Goal: Communication & Community: Participate in discussion

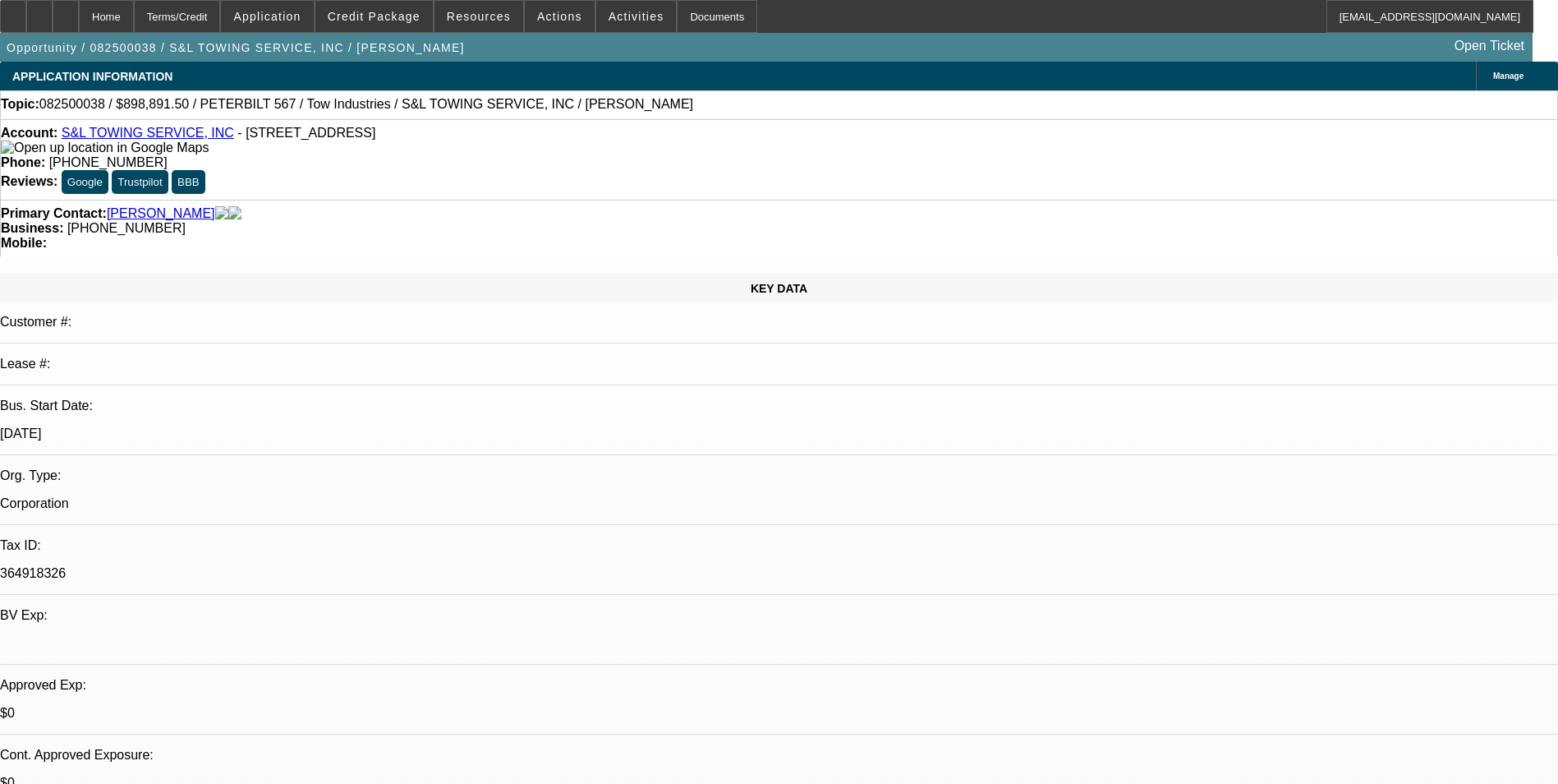
select select "0"
select select "2"
select select "0.1"
select select "1"
select select "2"
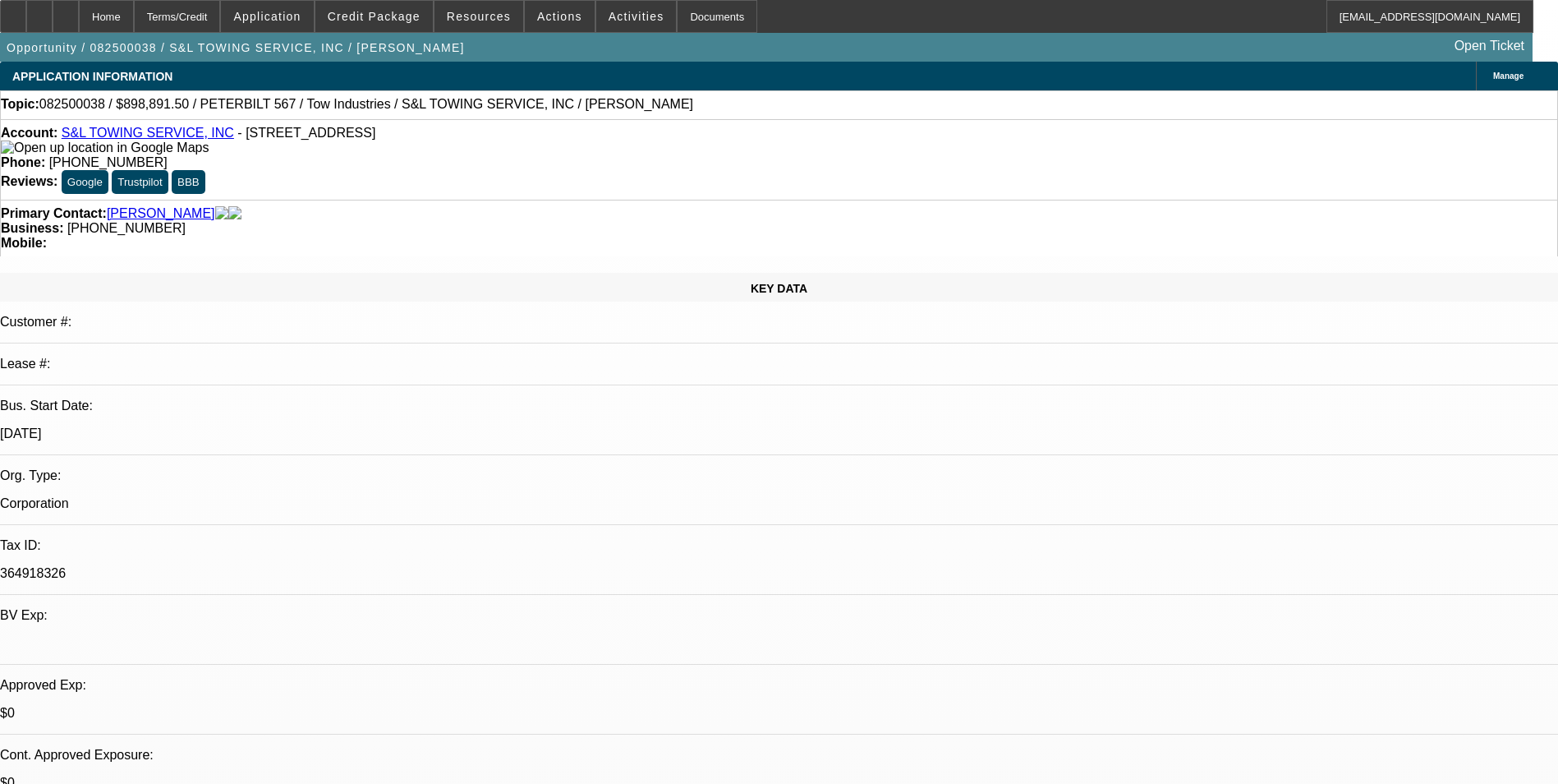
select select "4"
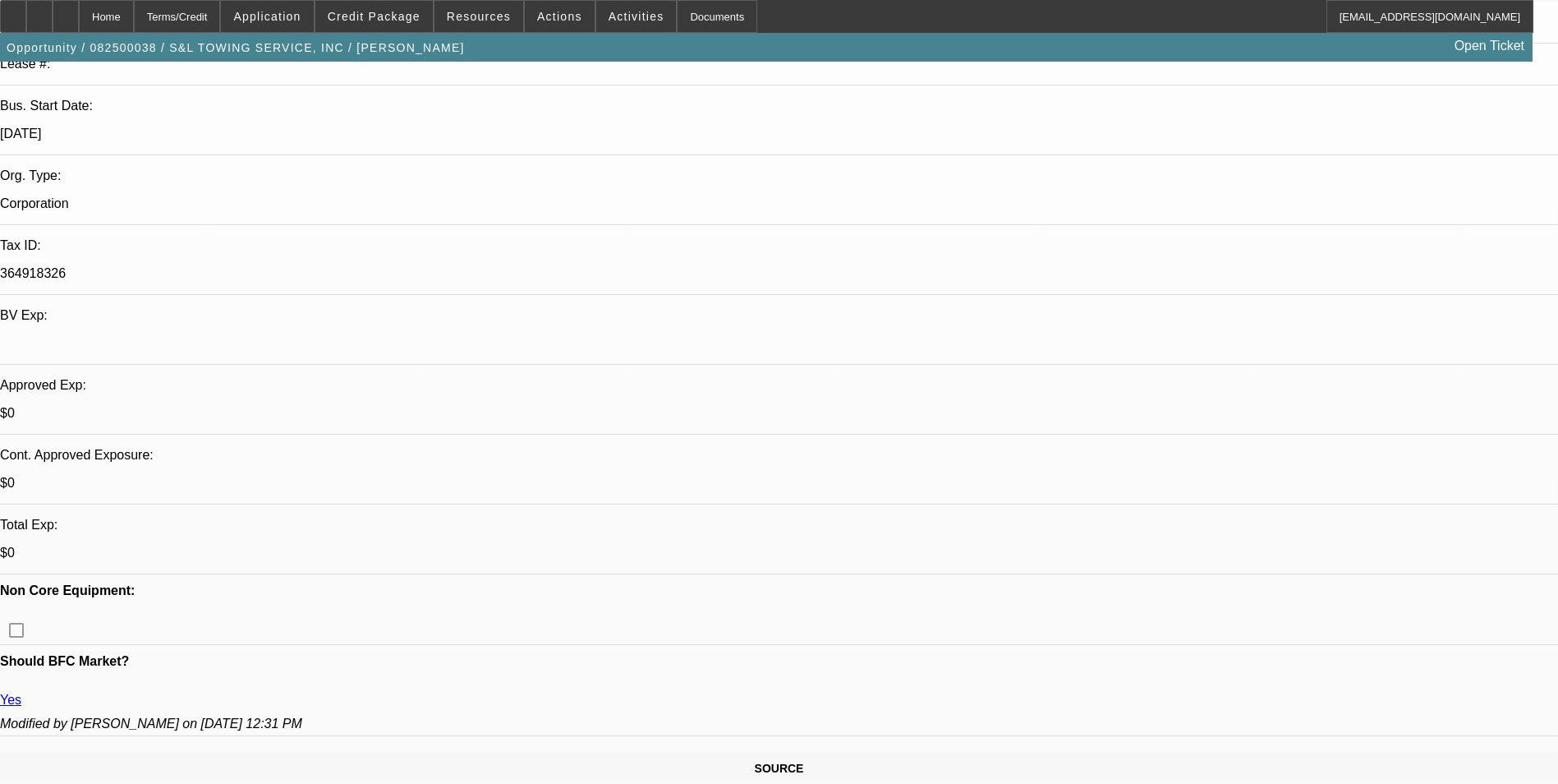
scroll to position [328, 0]
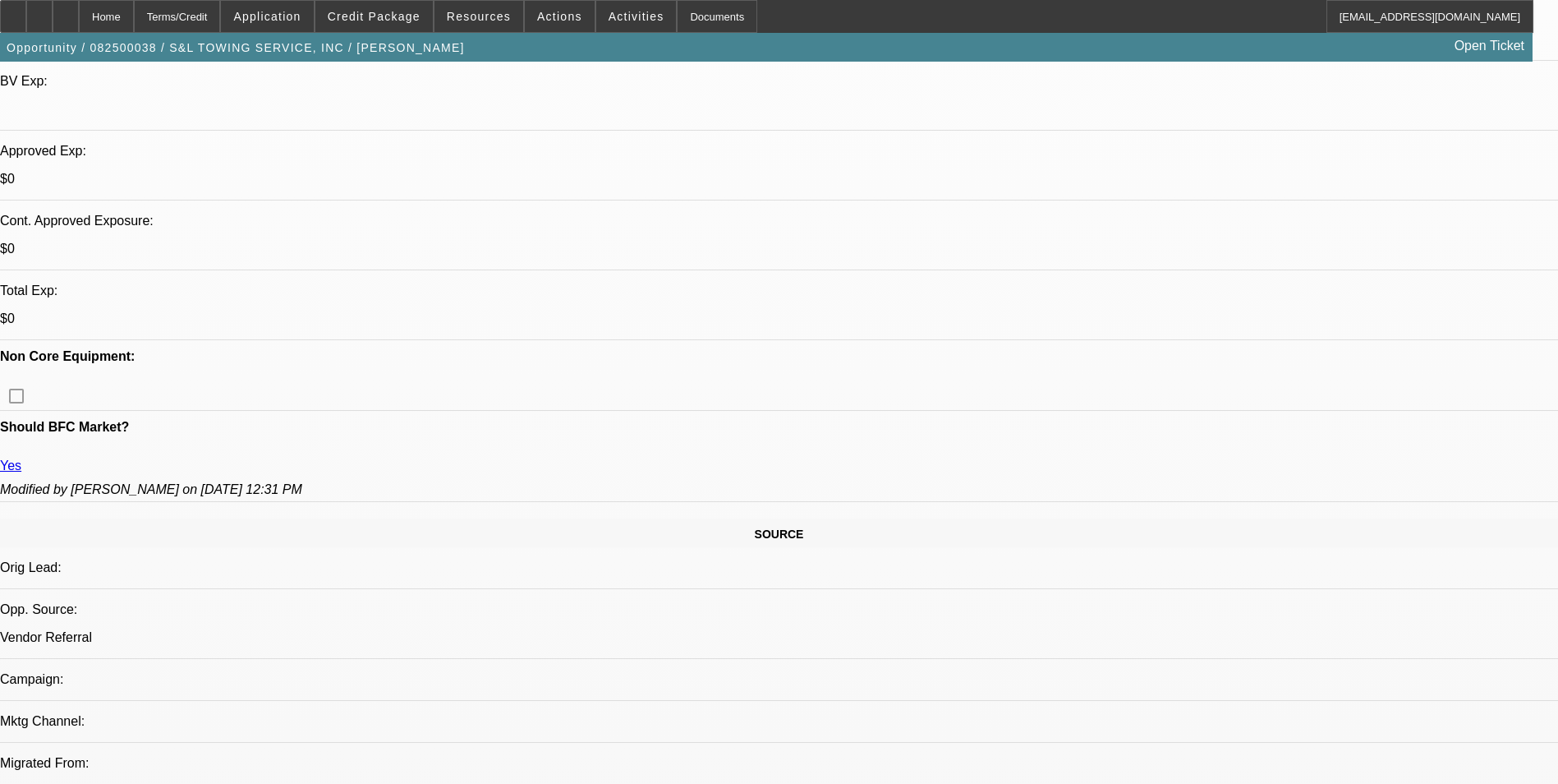
scroll to position [575, 0]
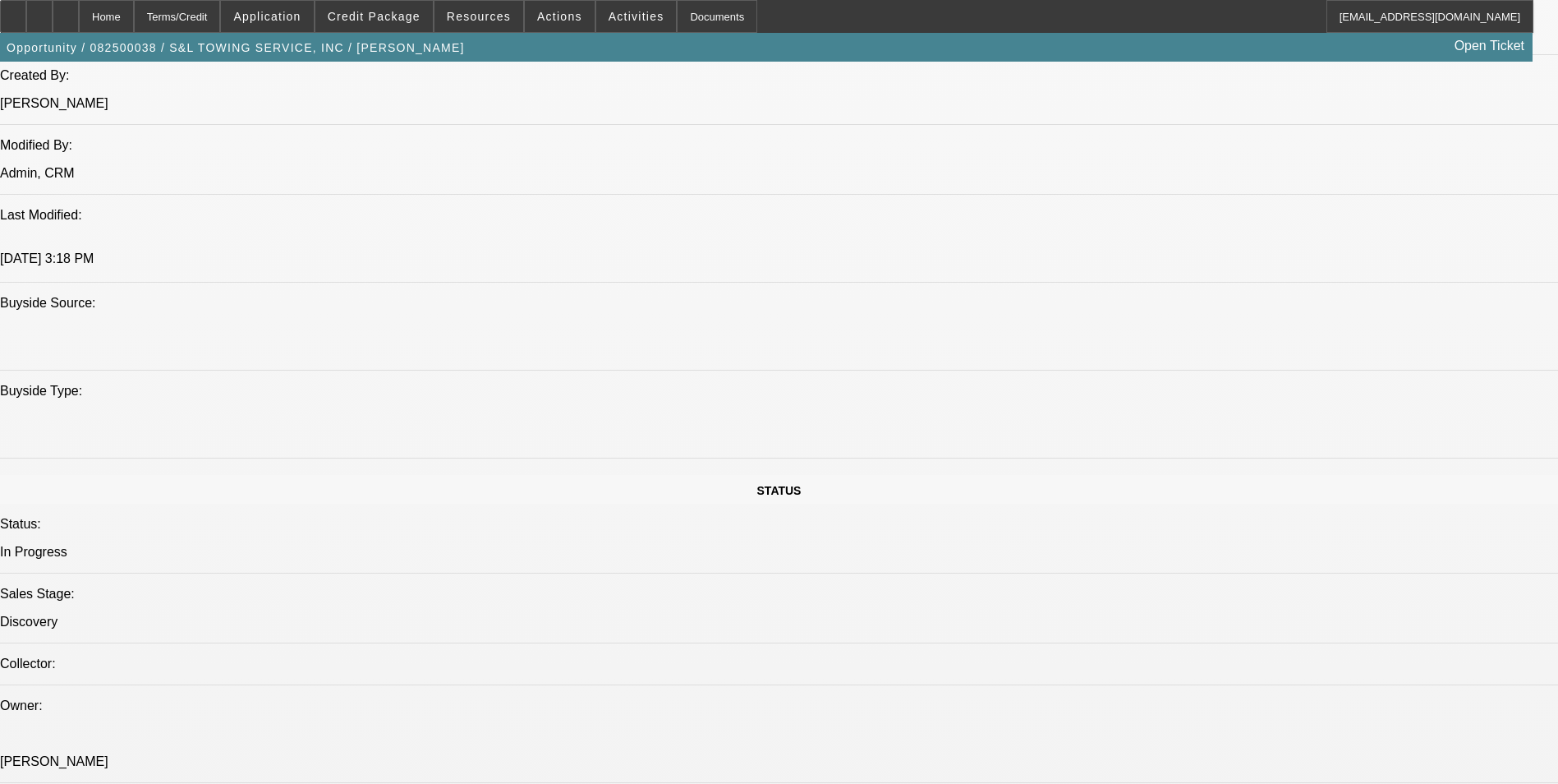
scroll to position [1232, 0]
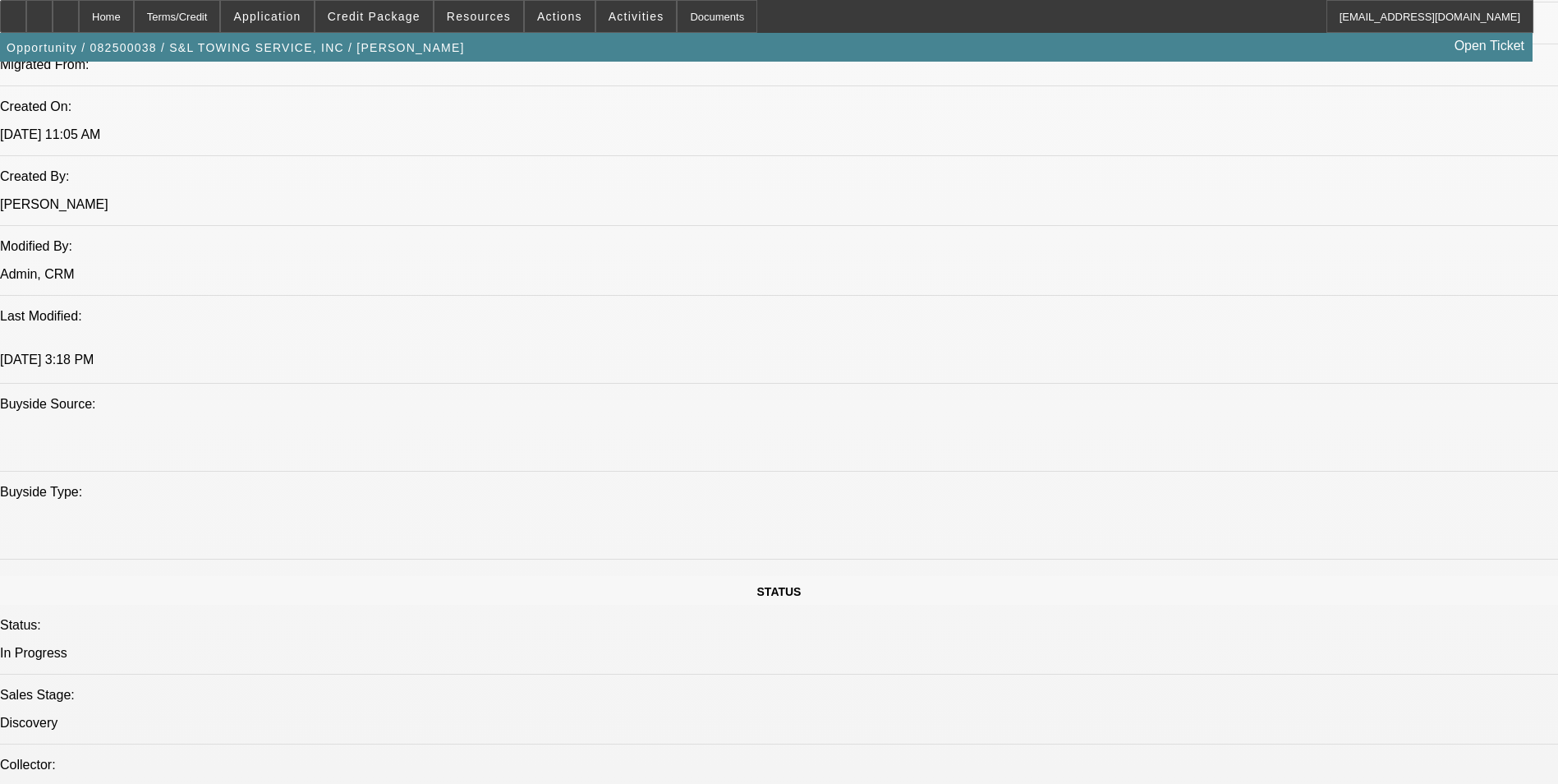
drag, startPoint x: 748, startPoint y: 422, endPoint x: 780, endPoint y: 416, distance: 32.6
drag, startPoint x: 780, startPoint y: 416, endPoint x: 722, endPoint y: 421, distance: 58.2
drag, startPoint x: 686, startPoint y: 421, endPoint x: 718, endPoint y: 420, distance: 32.0
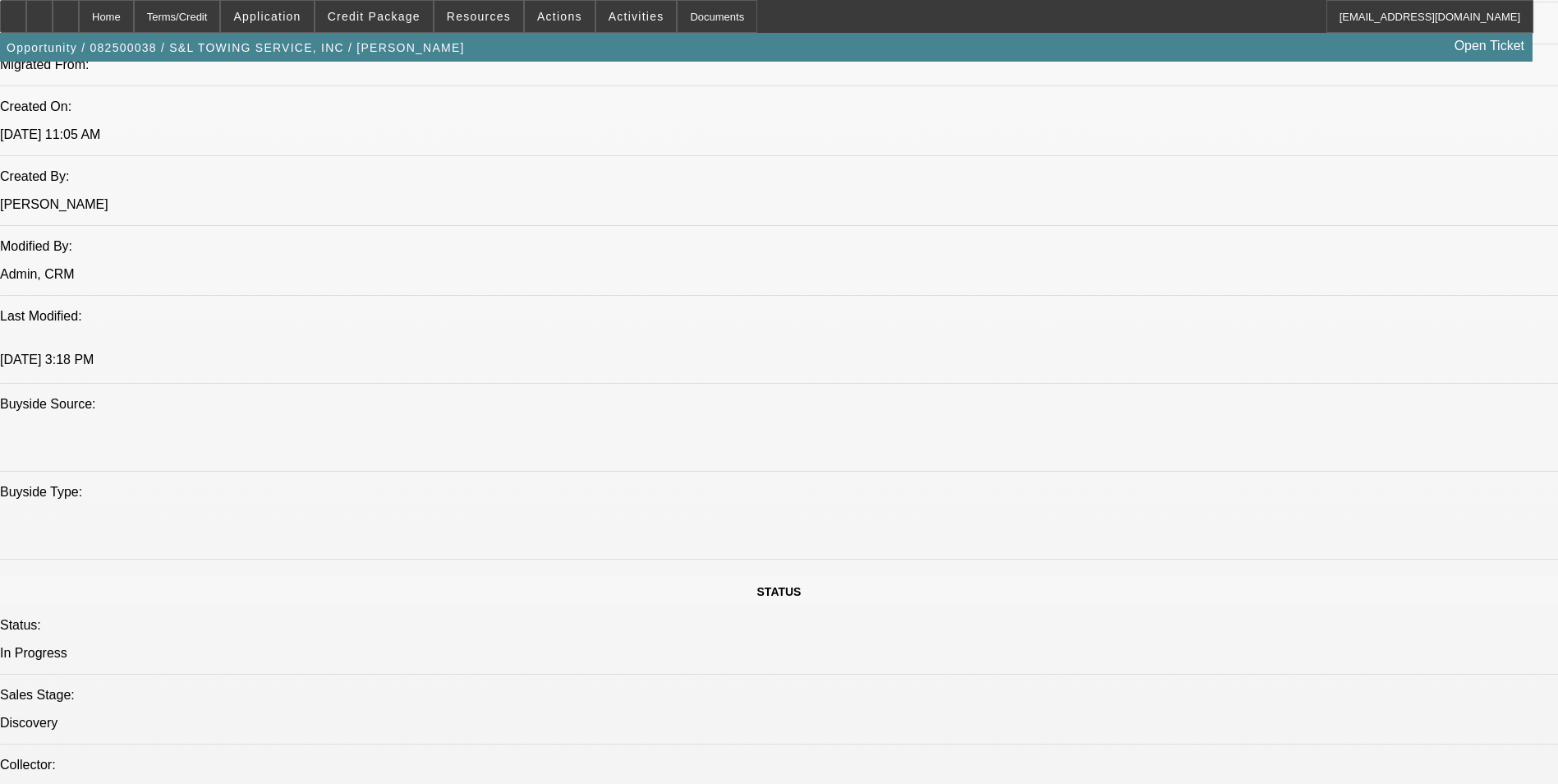
drag, startPoint x: 718, startPoint y: 420, endPoint x: 628, endPoint y: 556, distance: 163.1
drag, startPoint x: 628, startPoint y: 556, endPoint x: 683, endPoint y: 556, distance: 55.0
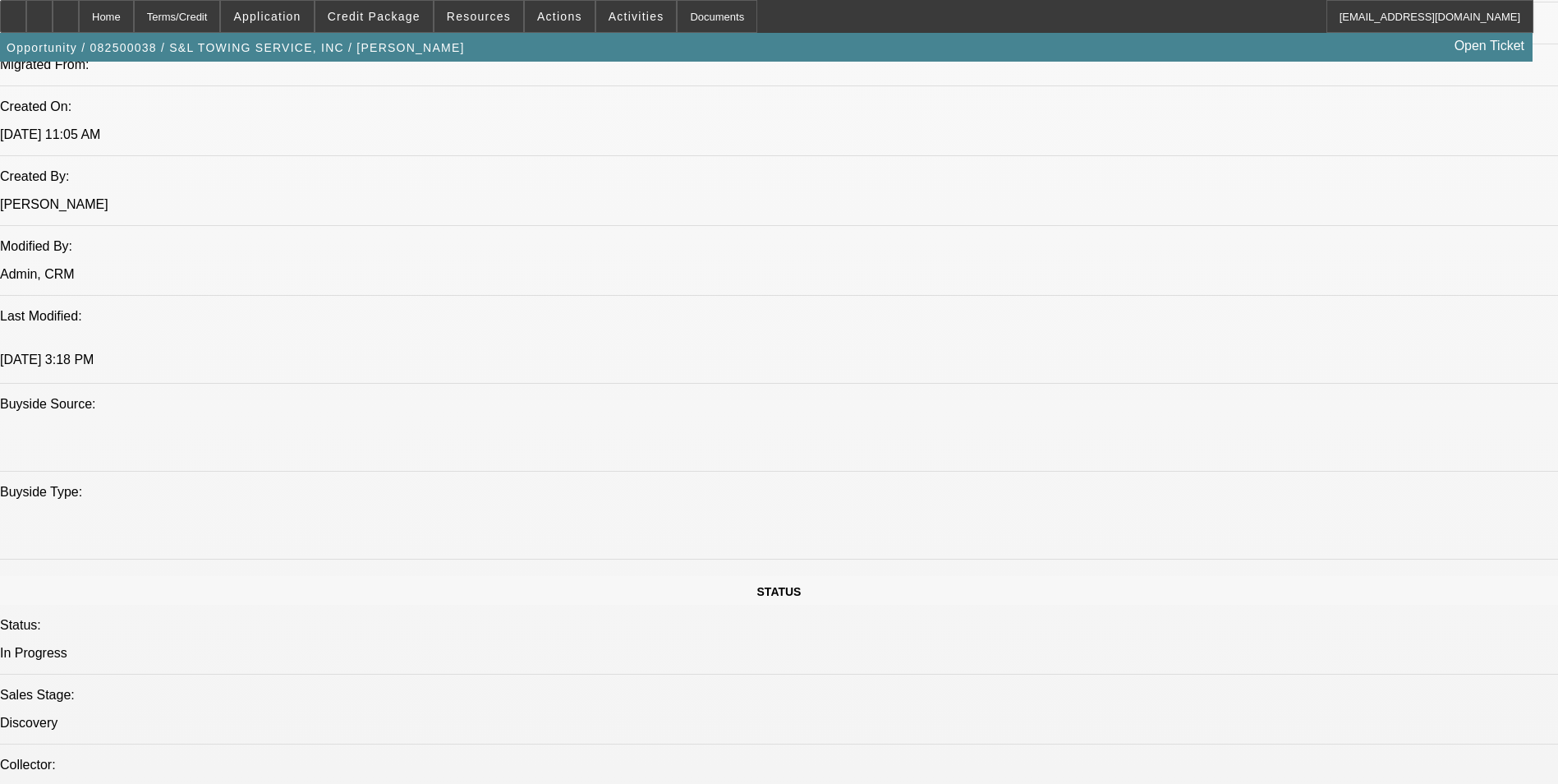
drag, startPoint x: 683, startPoint y: 556, endPoint x: 786, endPoint y: 506, distance: 114.5
drag, startPoint x: 753, startPoint y: 419, endPoint x: 787, endPoint y: 425, distance: 34.5
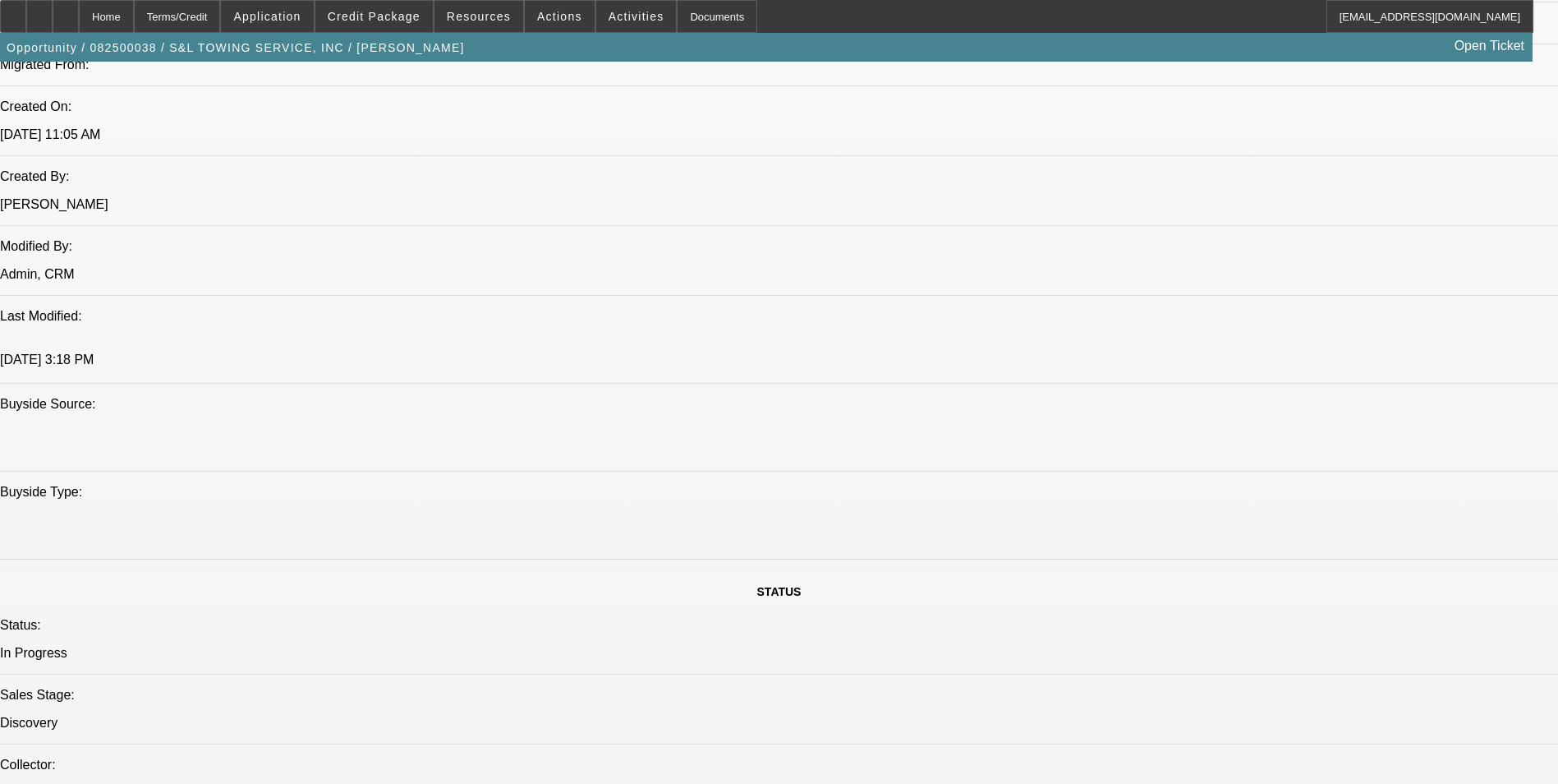
drag, startPoint x: 468, startPoint y: 597, endPoint x: 542, endPoint y: 602, distance: 74.2
drag, startPoint x: 542, startPoint y: 602, endPoint x: 512, endPoint y: 612, distance: 31.6
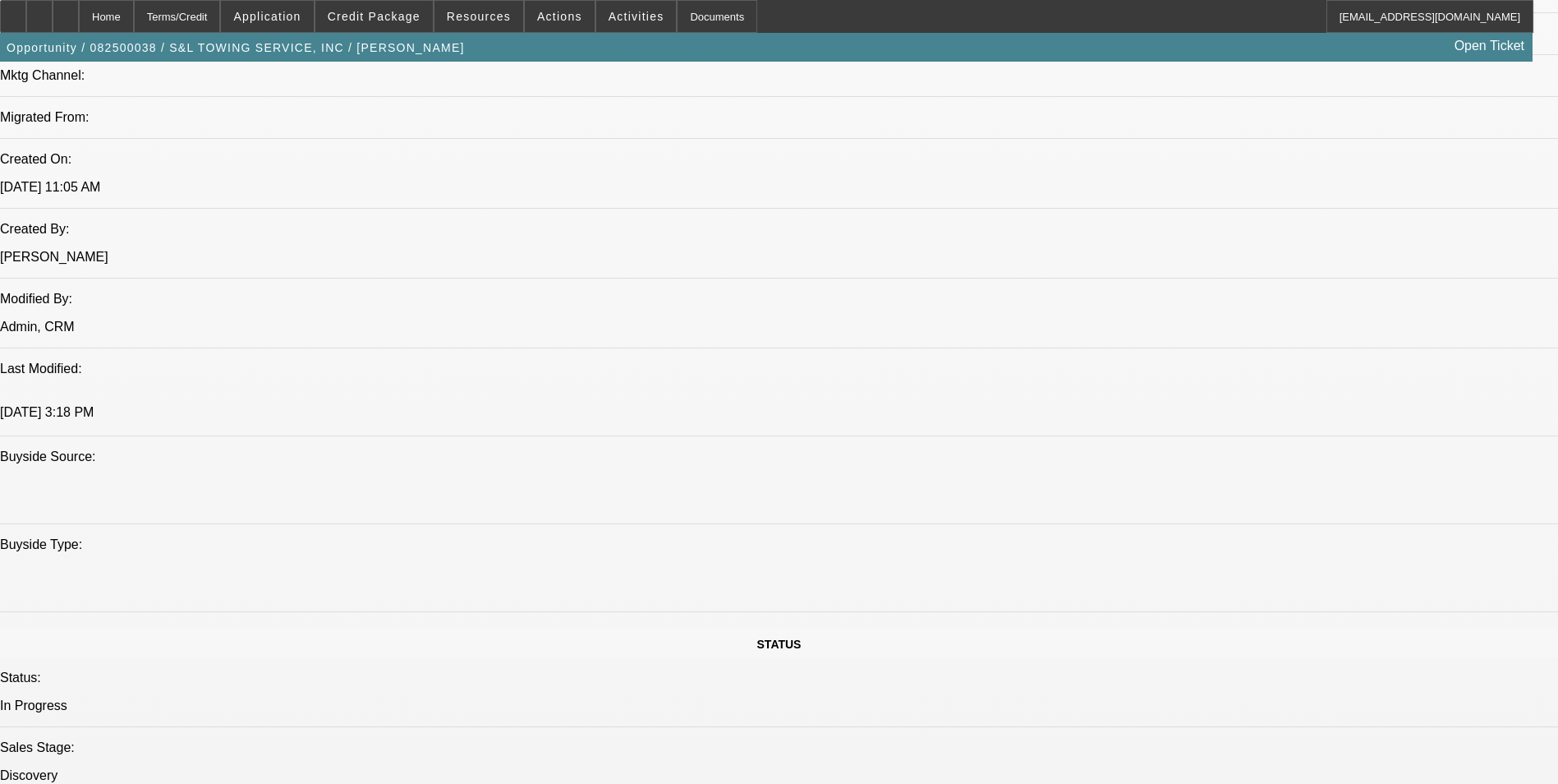
scroll to position [1068, 0]
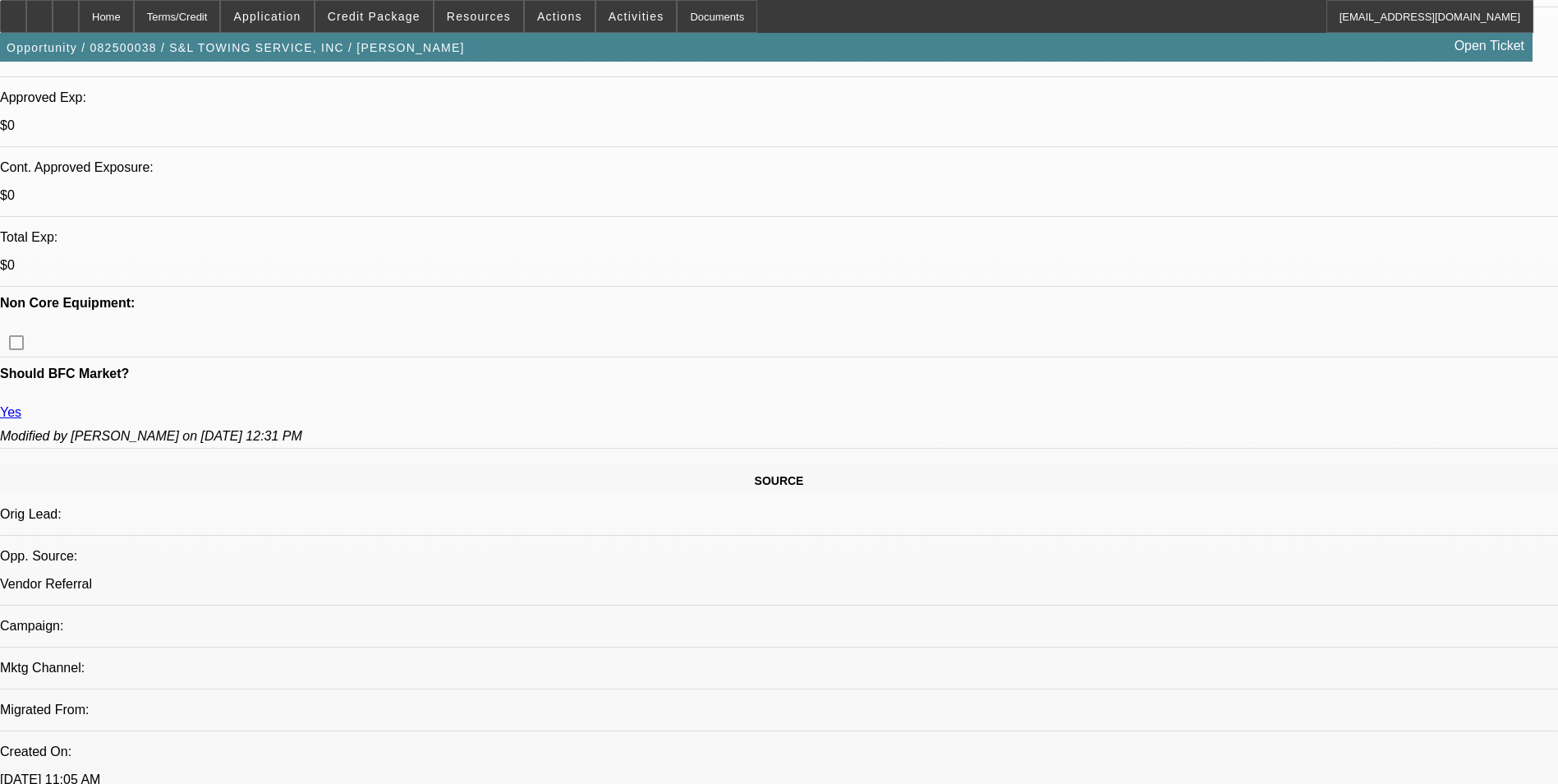
scroll to position [575, 0]
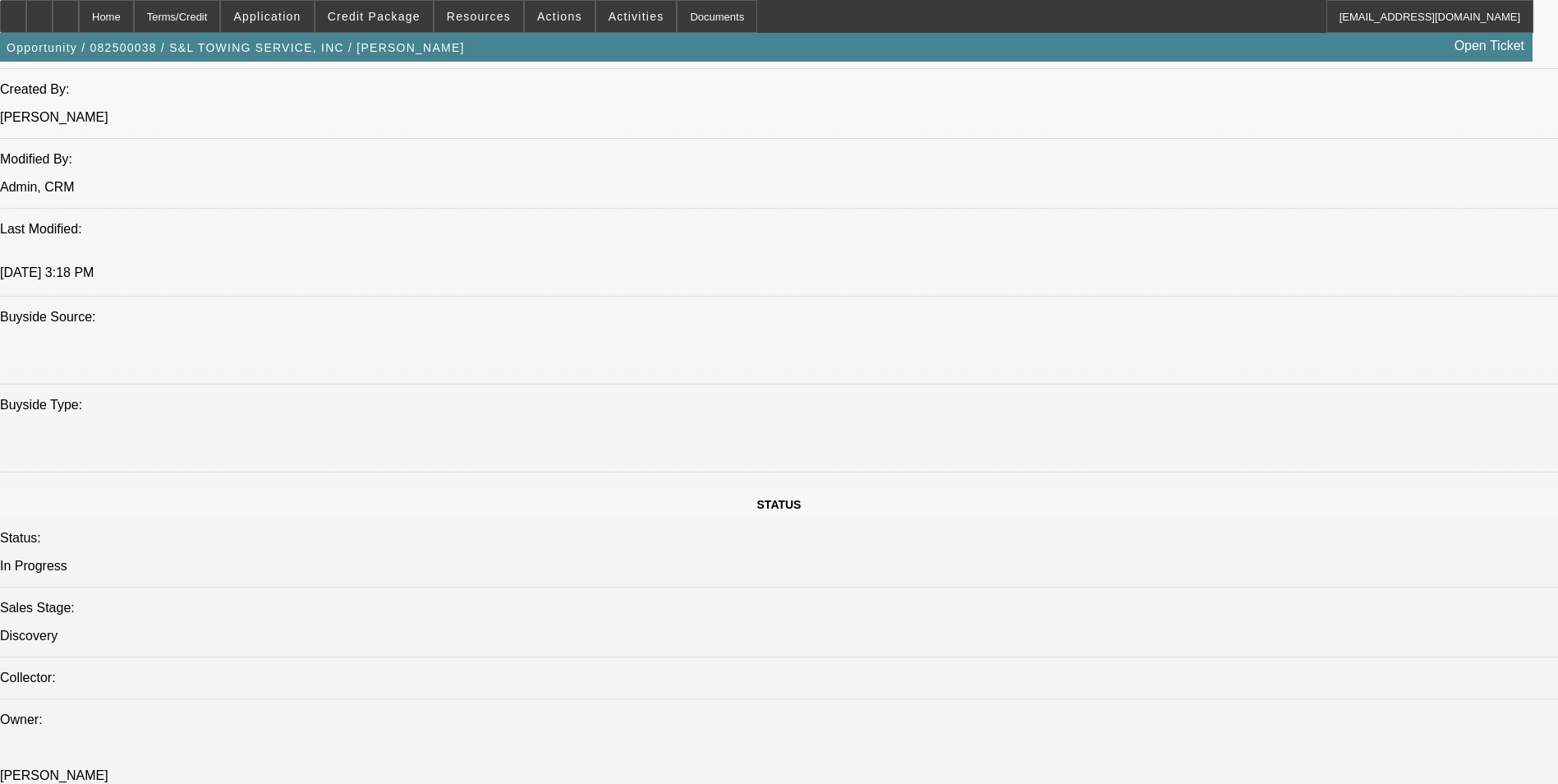
scroll to position [1315, 0]
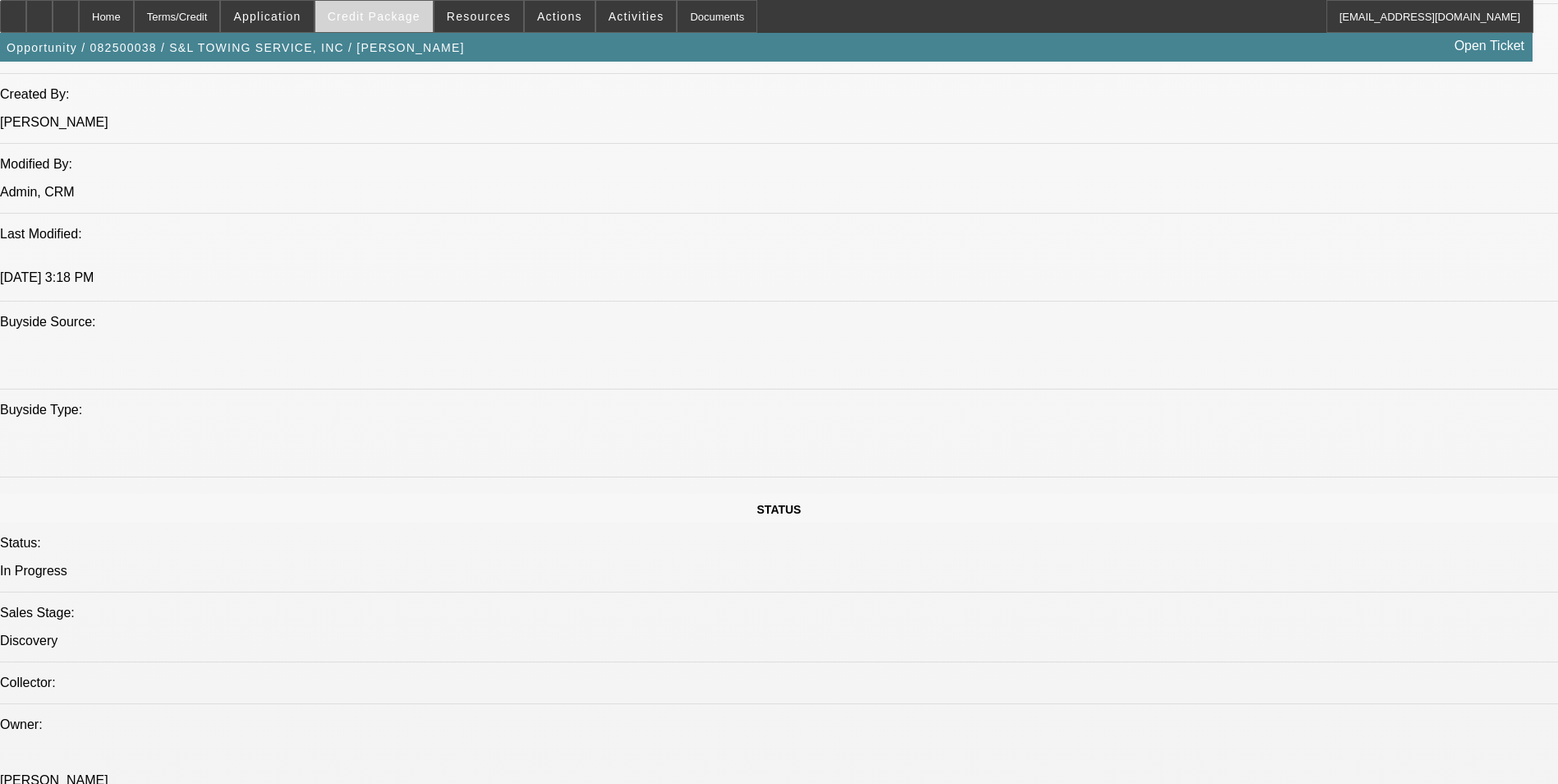
click at [420, 17] on span "Credit Package" at bounding box center [373, 17] width 92 height 13
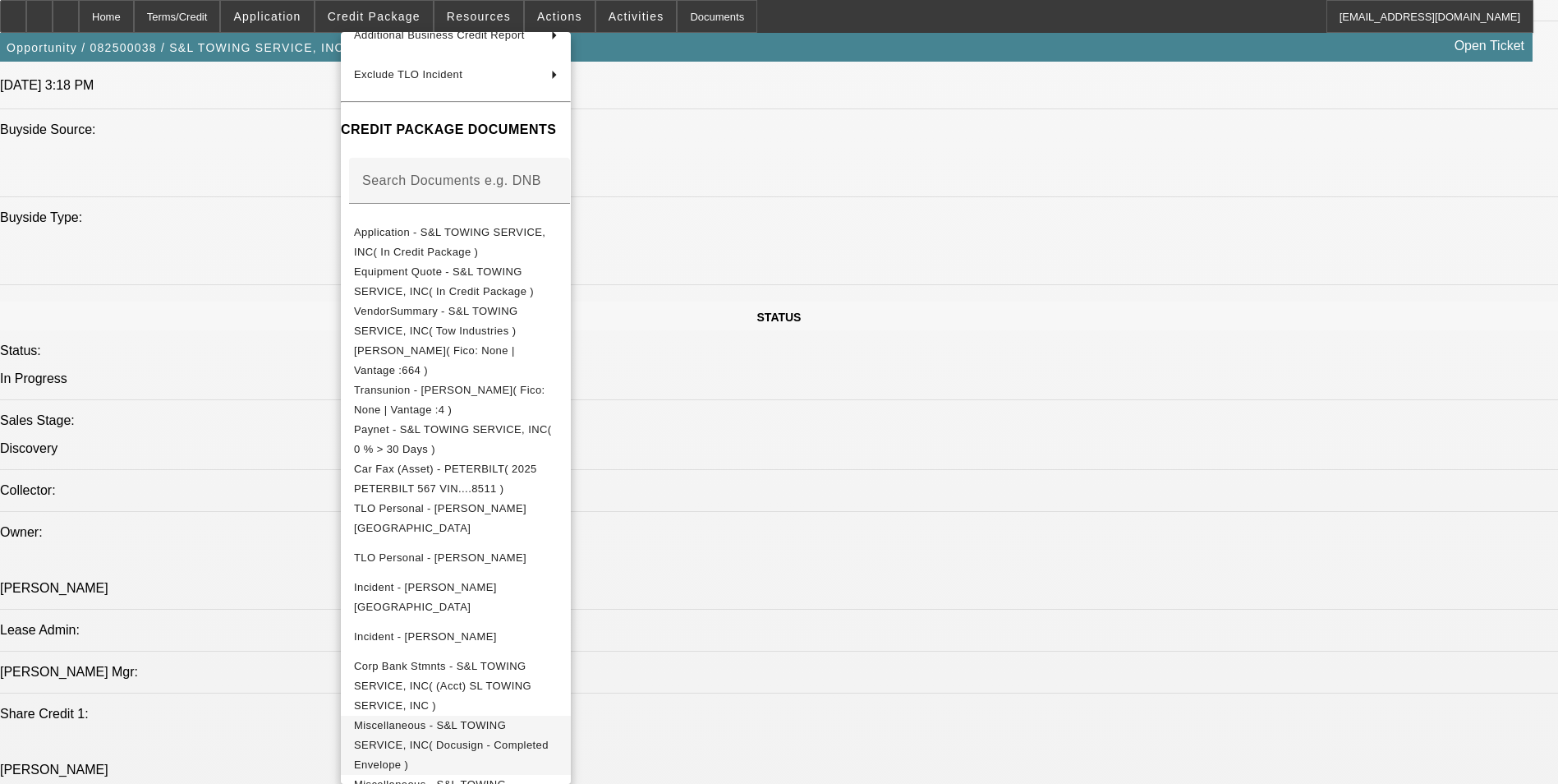
scroll to position [1643, 0]
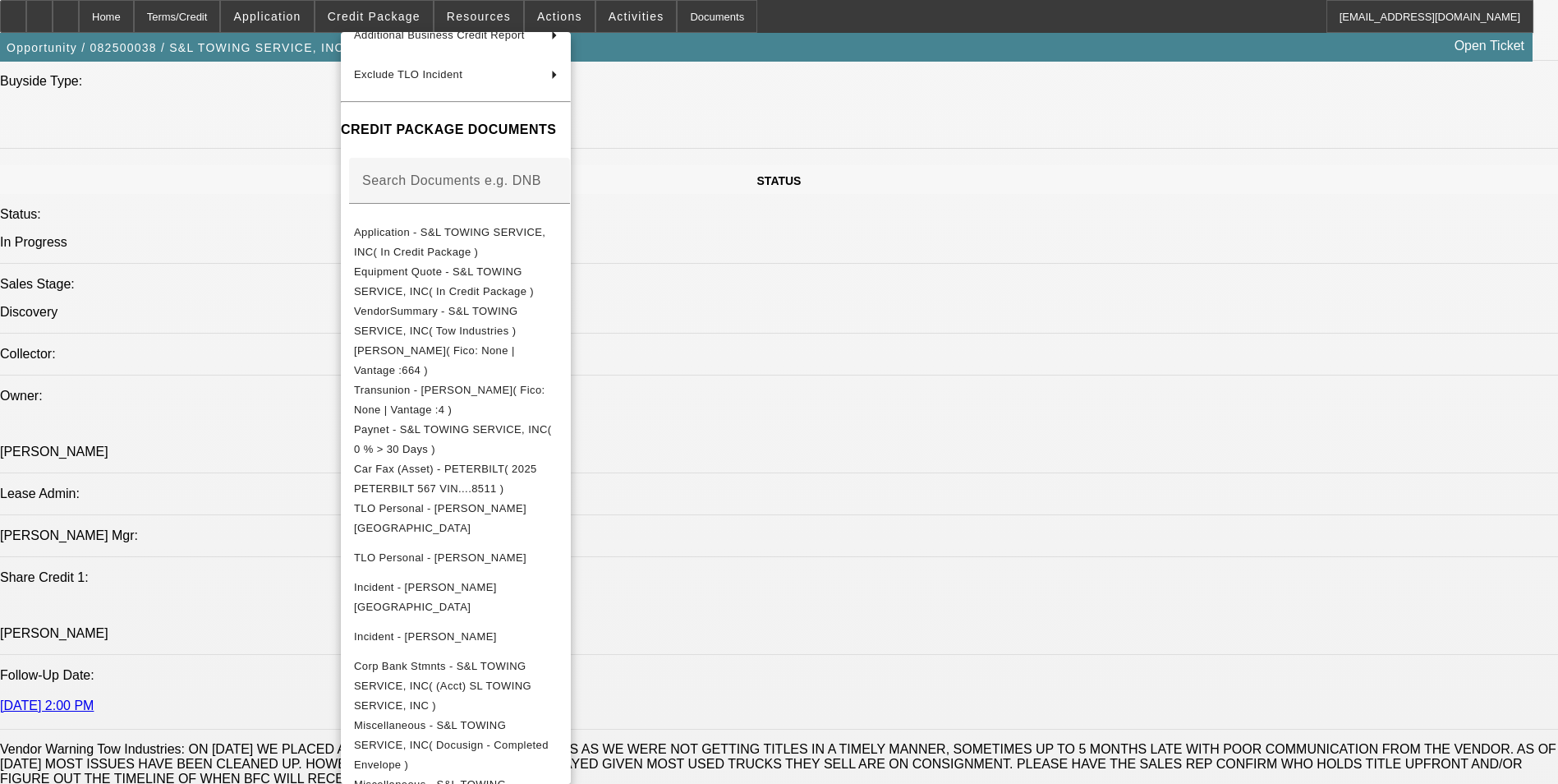
click at [197, 472] on div at bounding box center [779, 392] width 1558 height 784
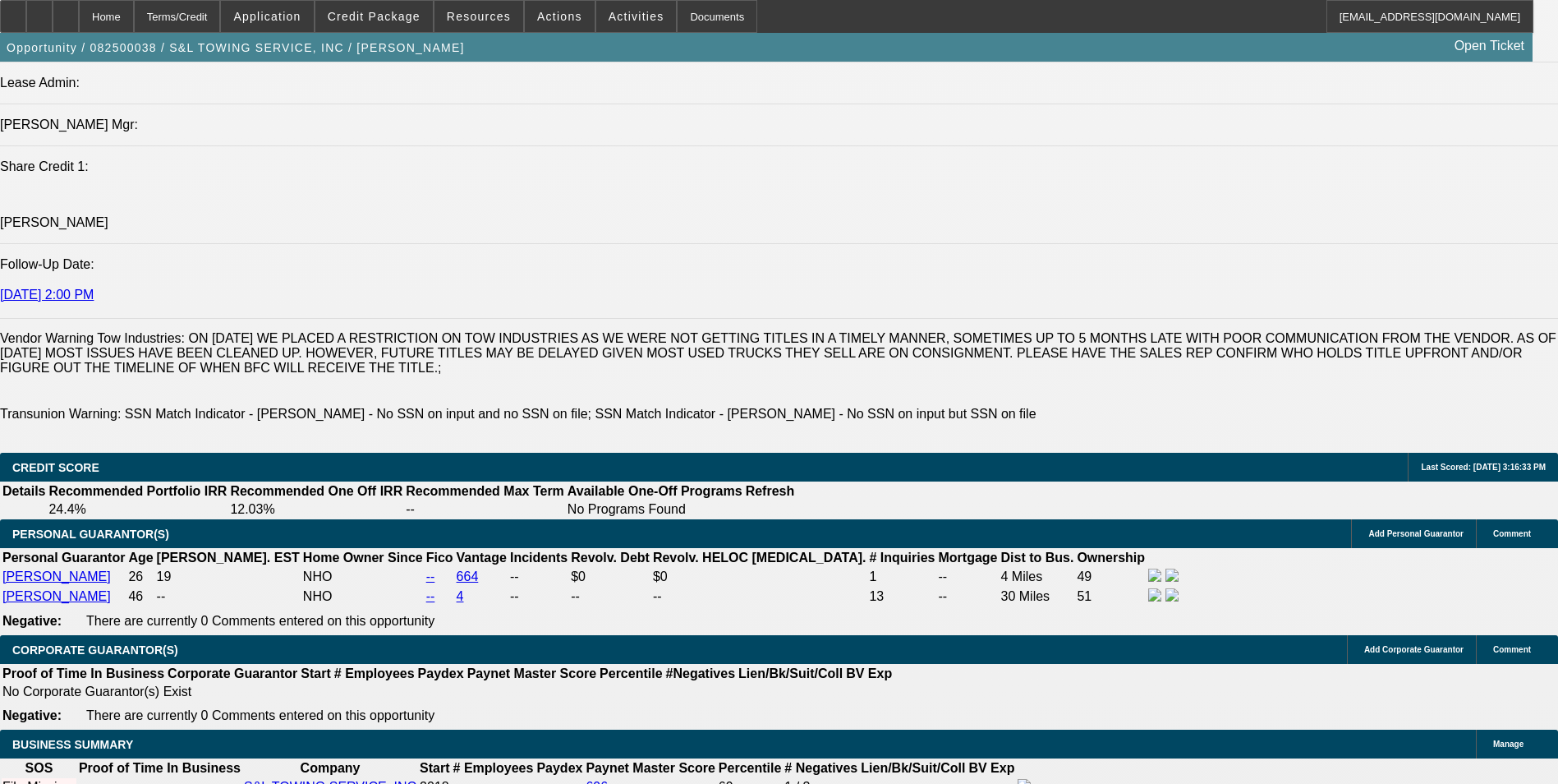
scroll to position [2464, 0]
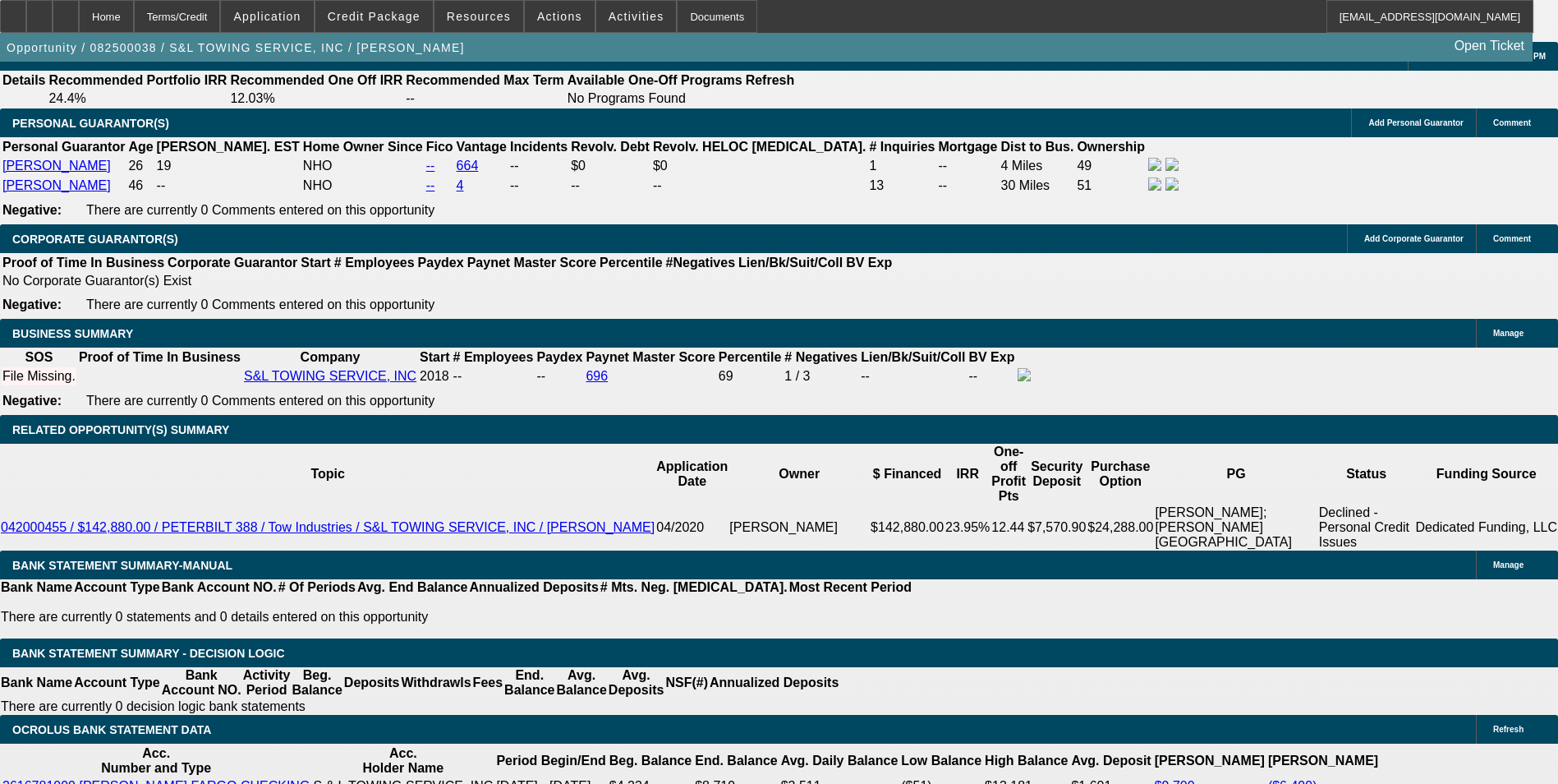
drag, startPoint x: 352, startPoint y: 295, endPoint x: 394, endPoint y: 287, distance: 42.8
drag, startPoint x: 394, startPoint y: 287, endPoint x: 397, endPoint y: 27, distance: 260.0
click at [397, 27] on span at bounding box center [374, 16] width 117 height 39
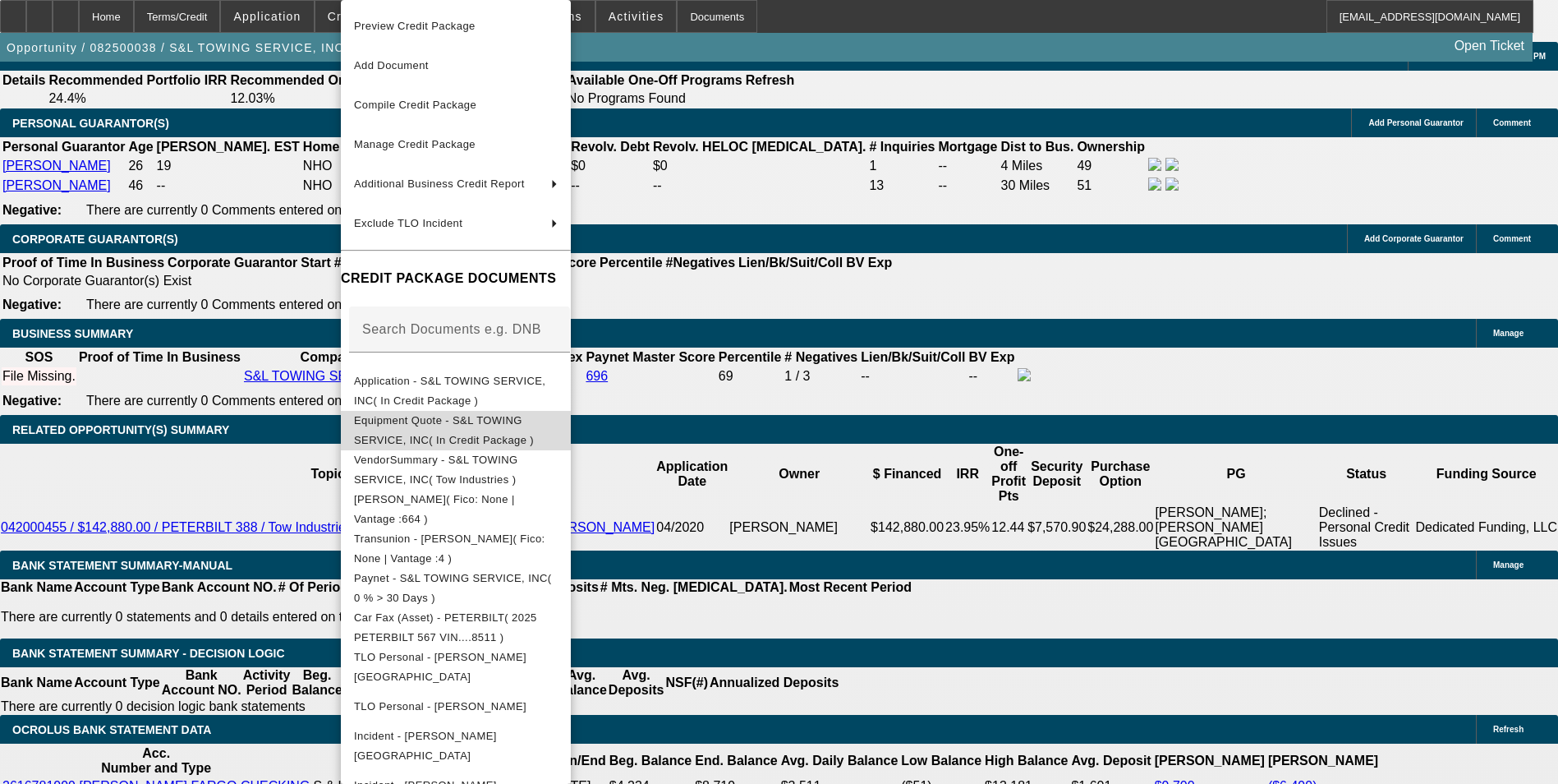
click at [491, 421] on span "Equipment Quote - S&L TOWING SERVICE, INC( In Credit Package )" at bounding box center [444, 430] width 180 height 32
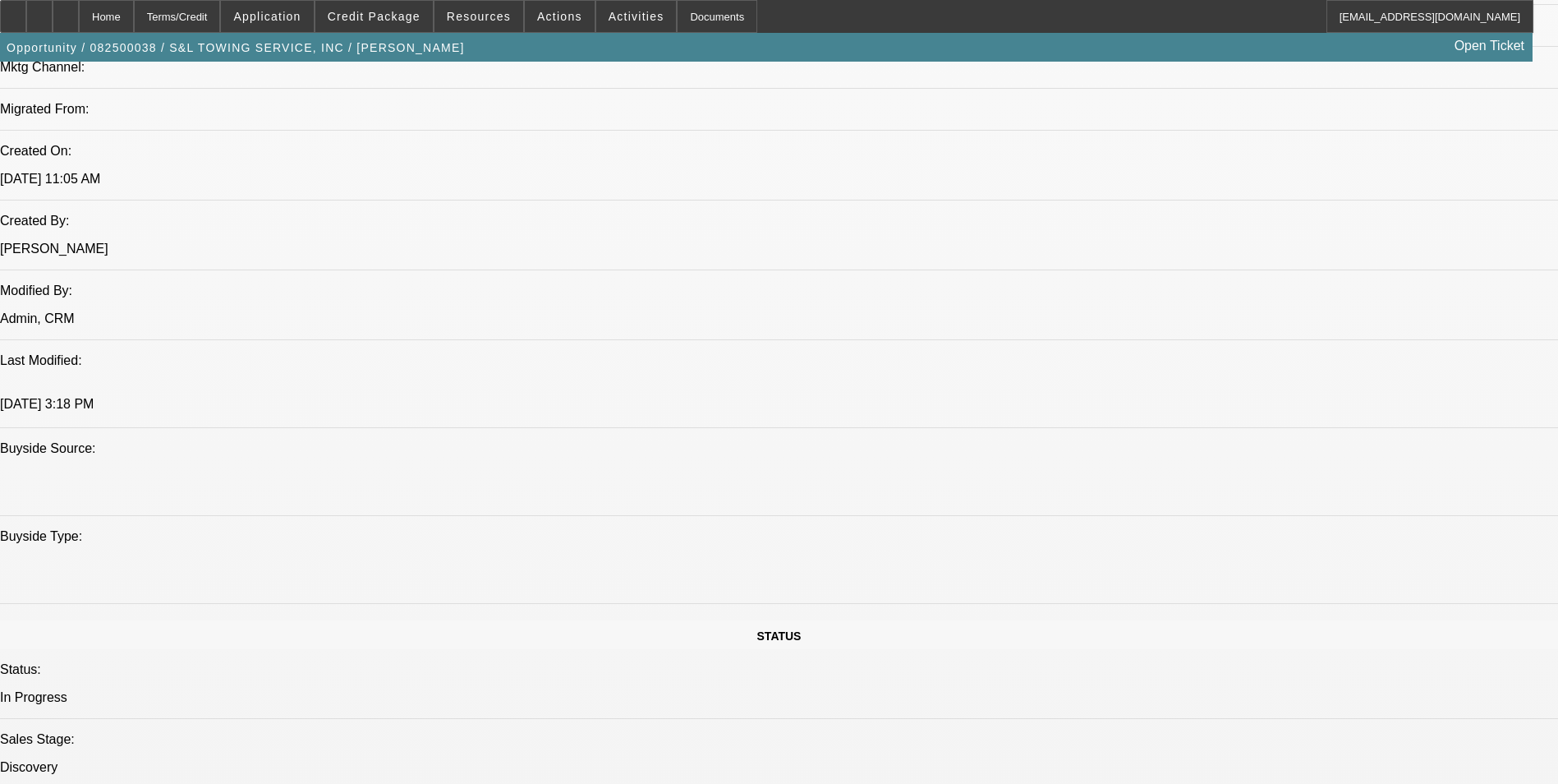
scroll to position [1068, 0]
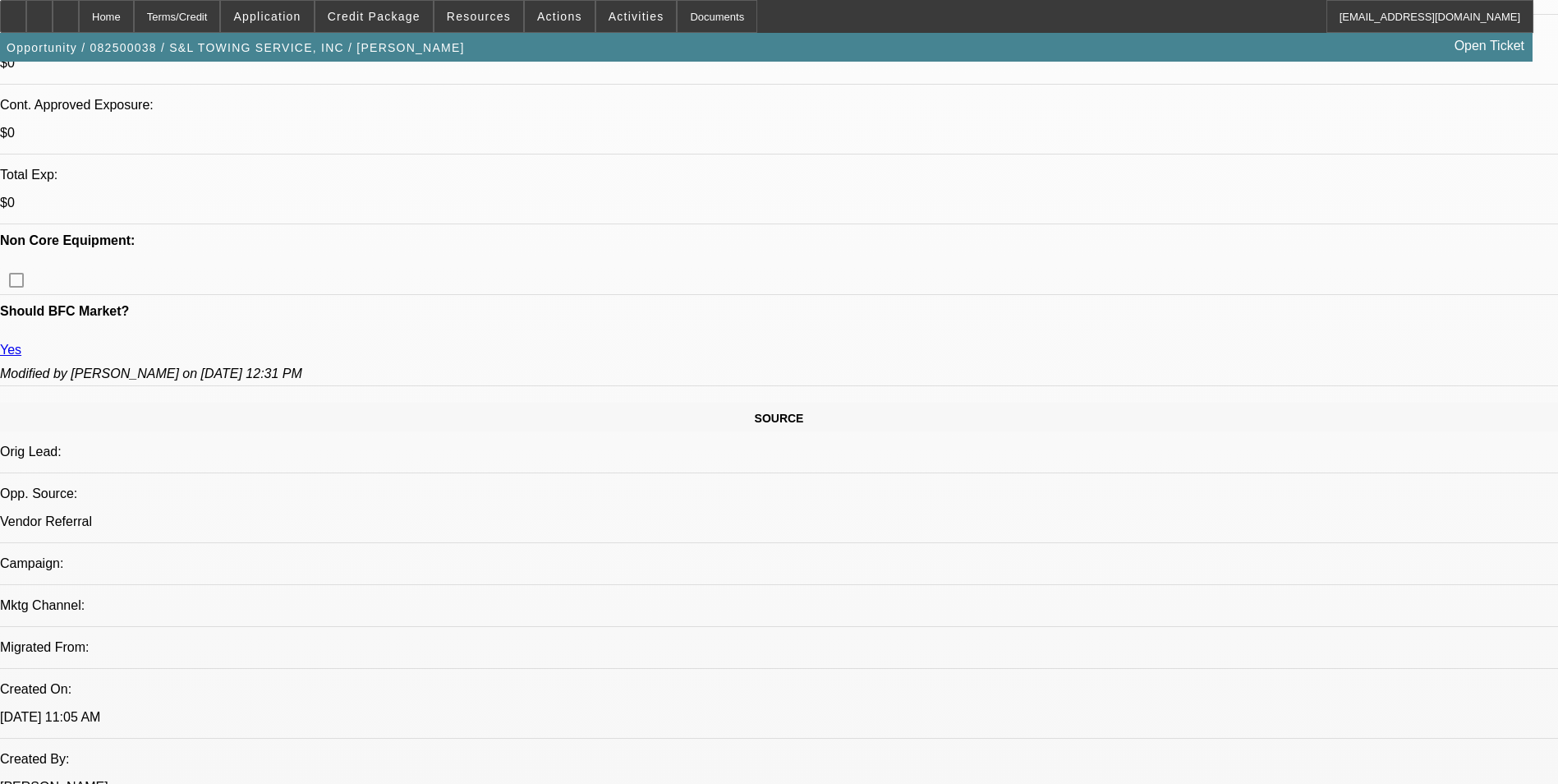
scroll to position [493, 0]
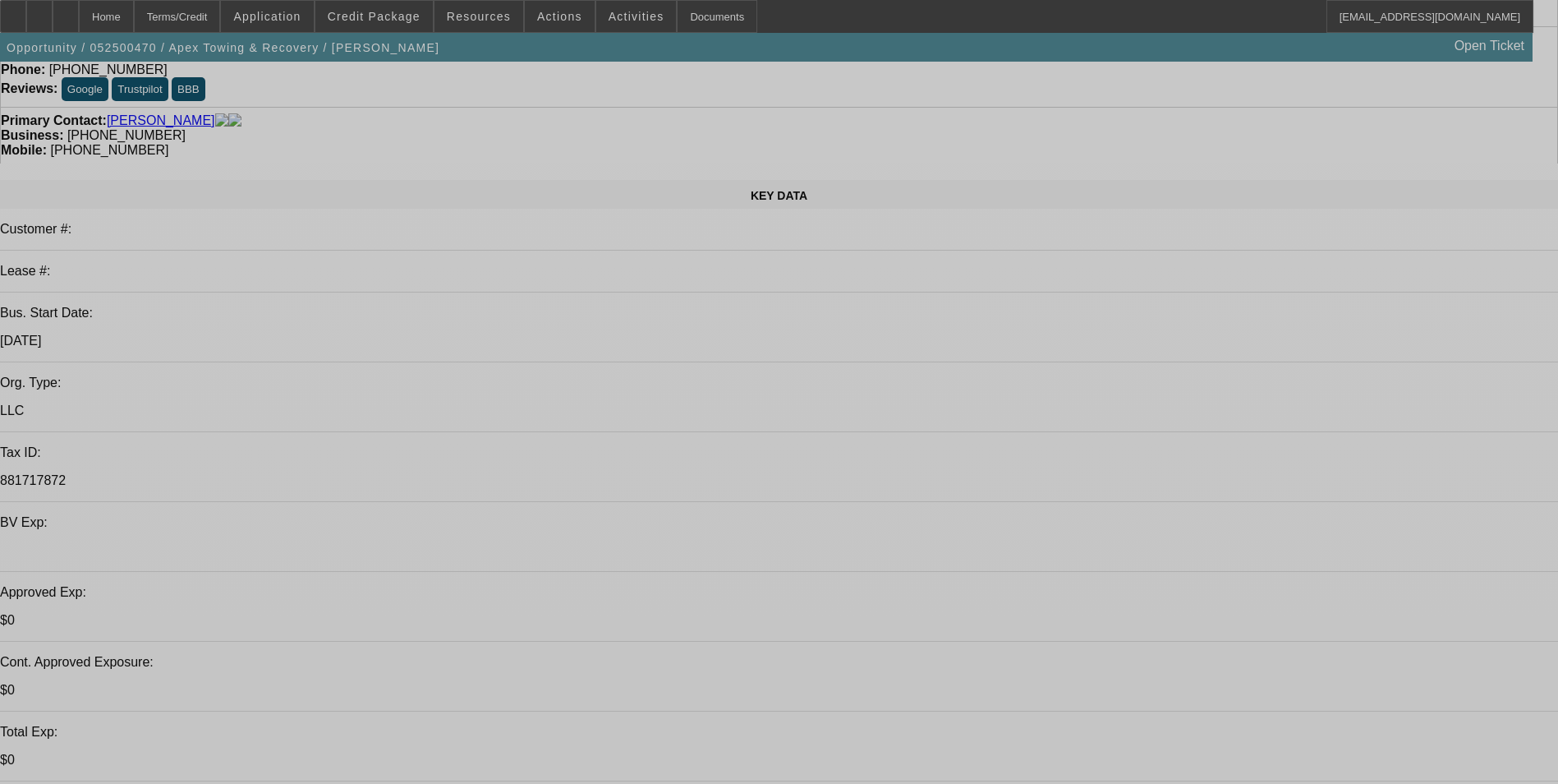
select select "0"
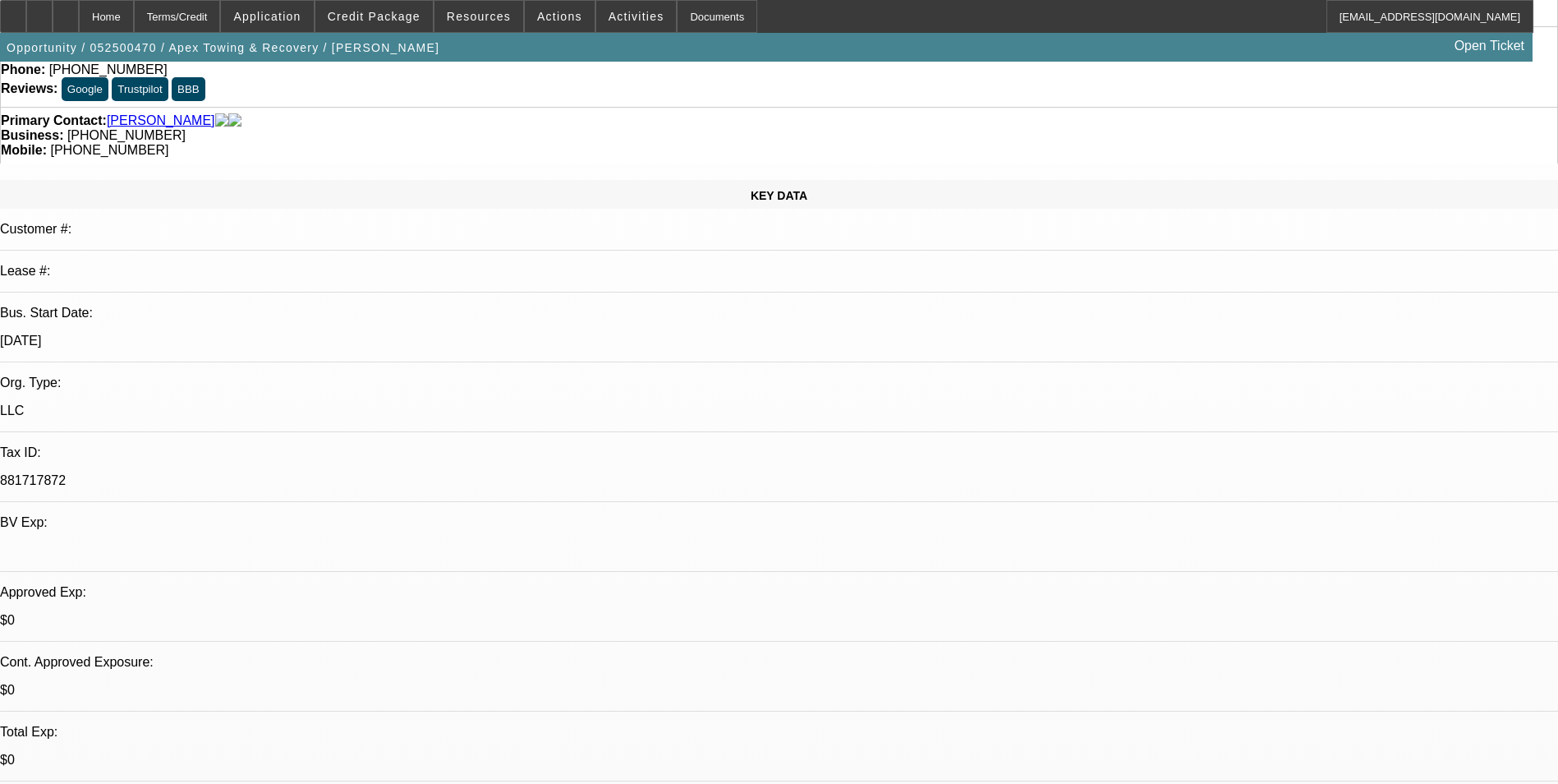
select select "0"
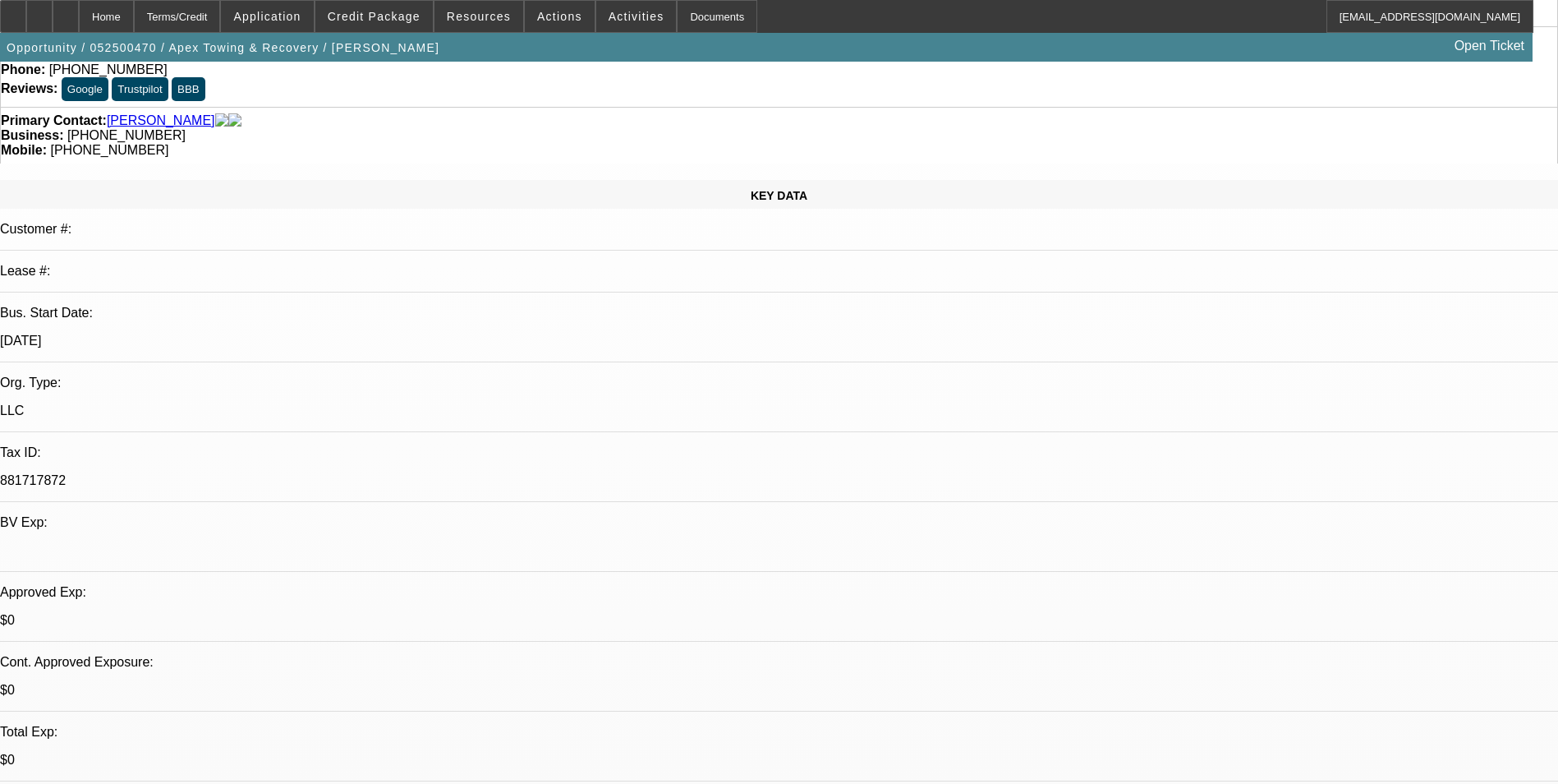
select select "0"
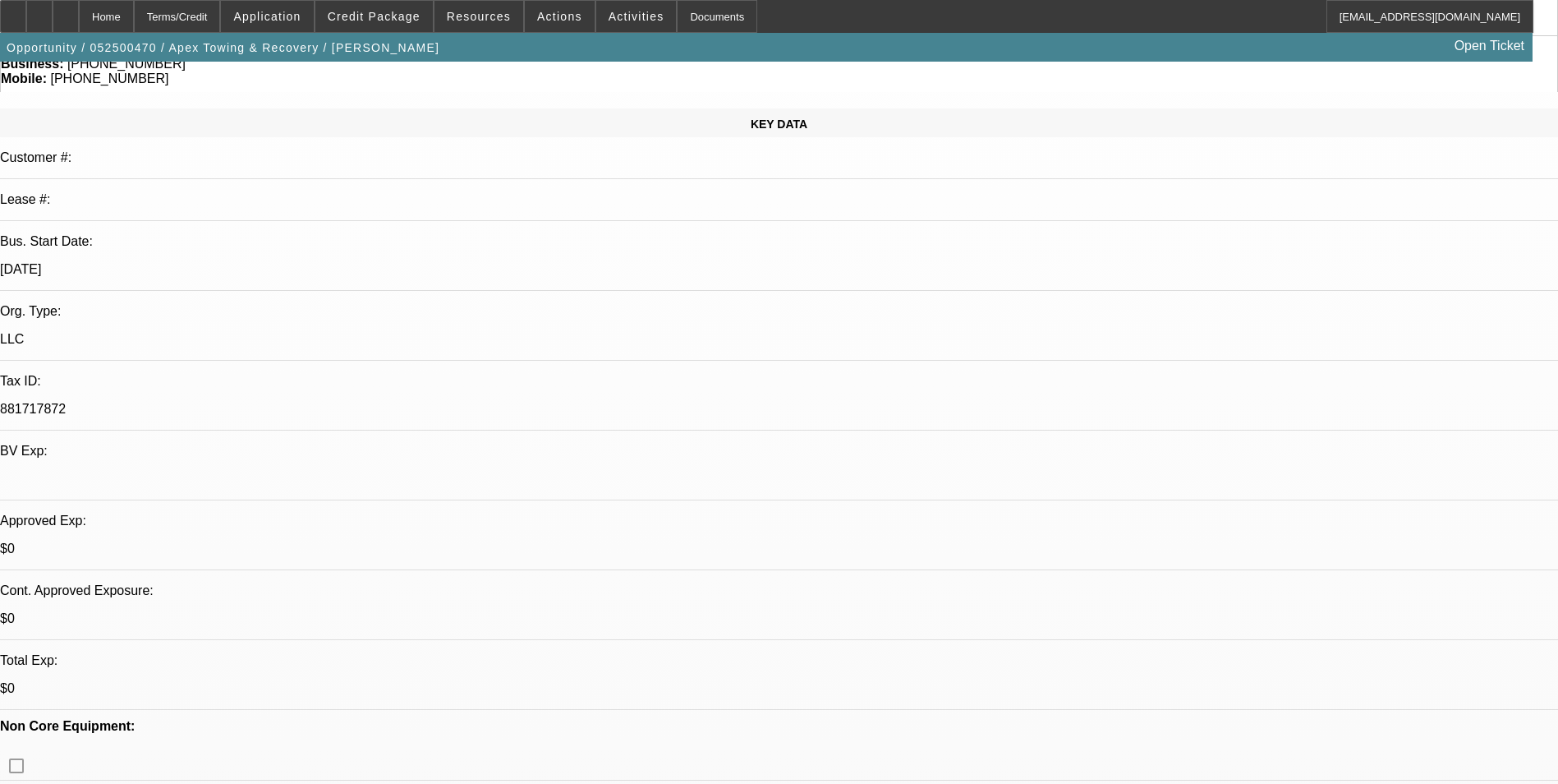
select select "1"
select select "6"
select select "1"
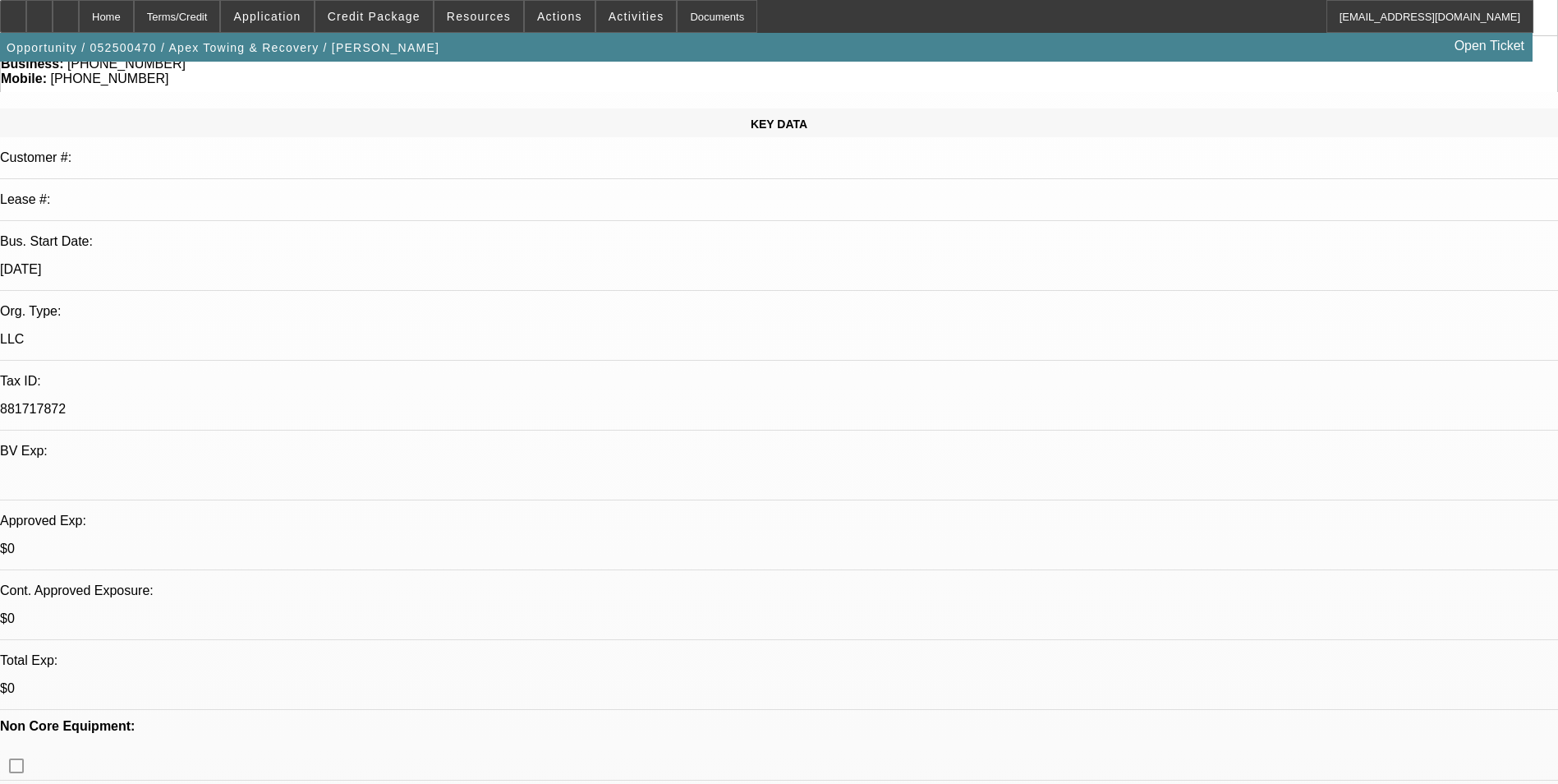
select select "6"
select select "1"
select select "6"
select select "1"
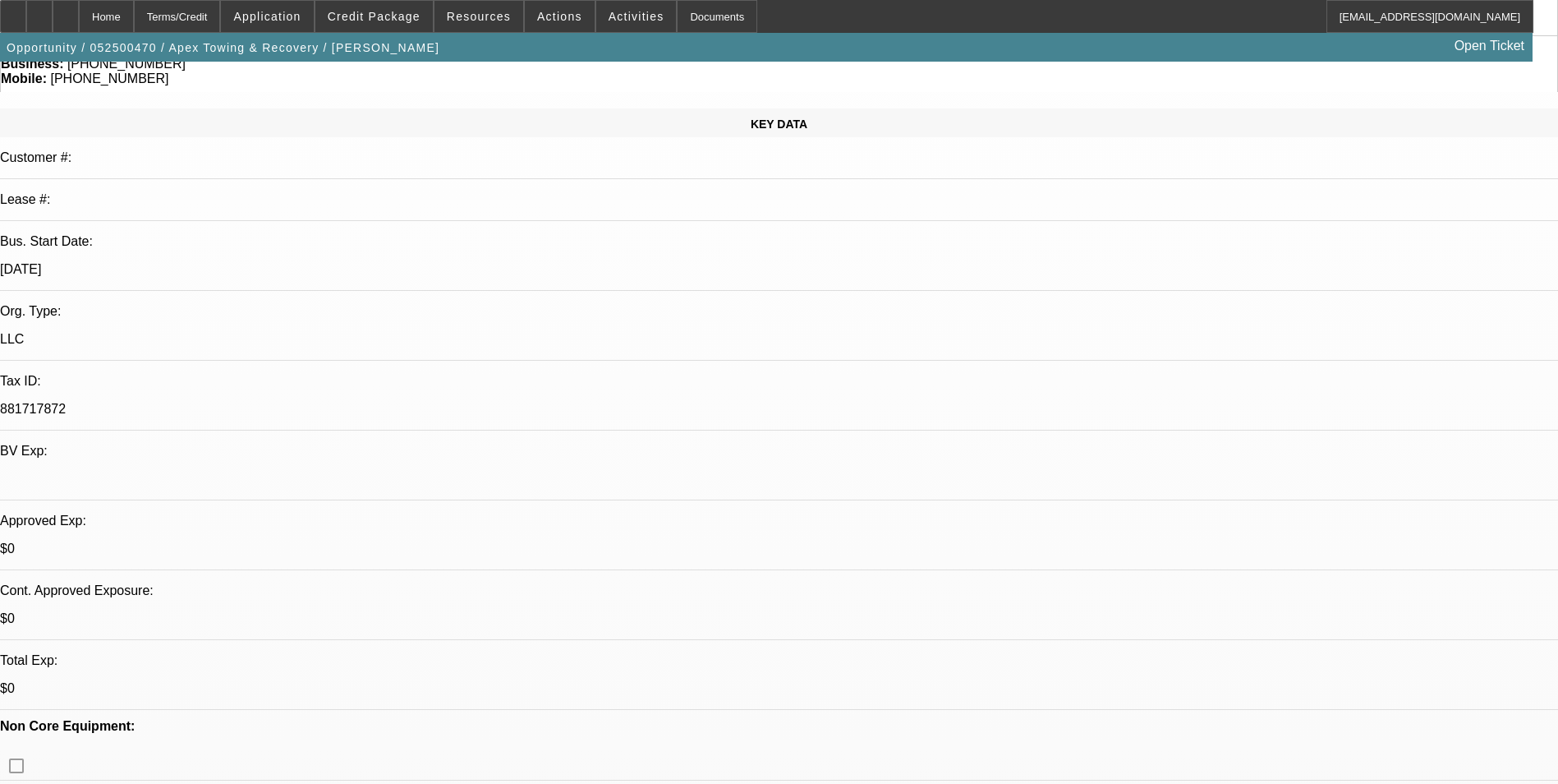
select select "1"
select select "6"
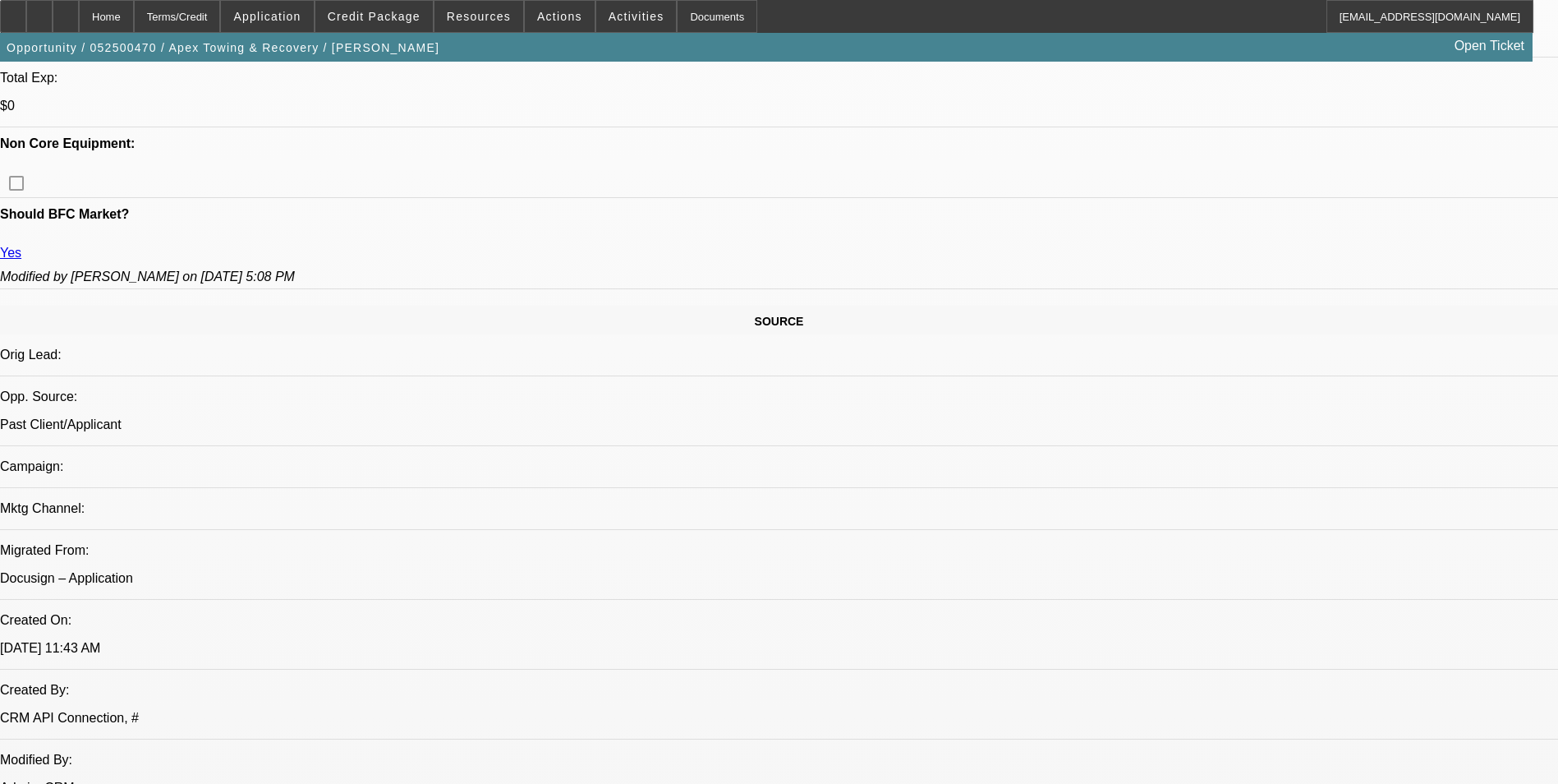
scroll to position [986, 0]
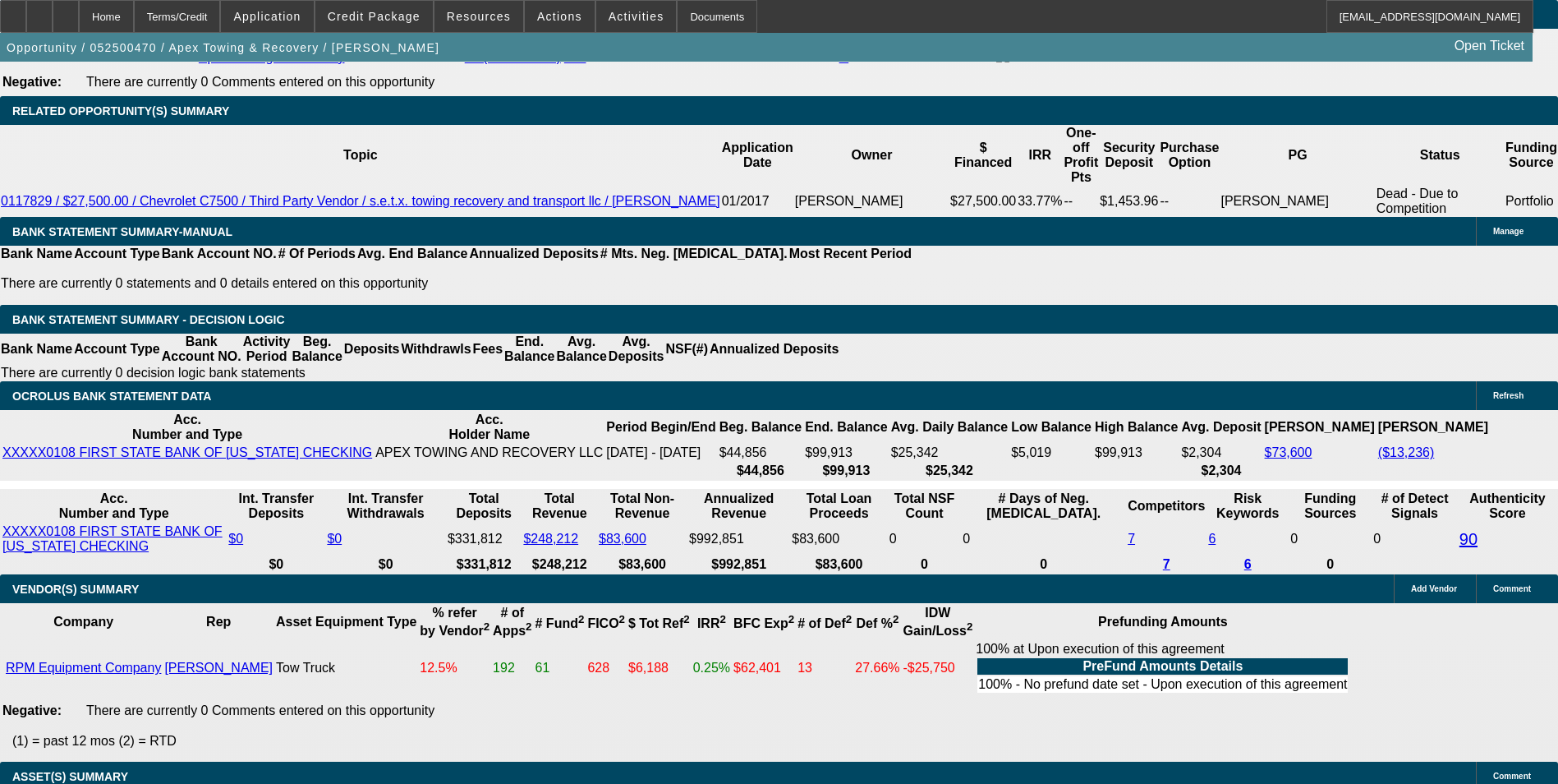
scroll to position [2711, 0]
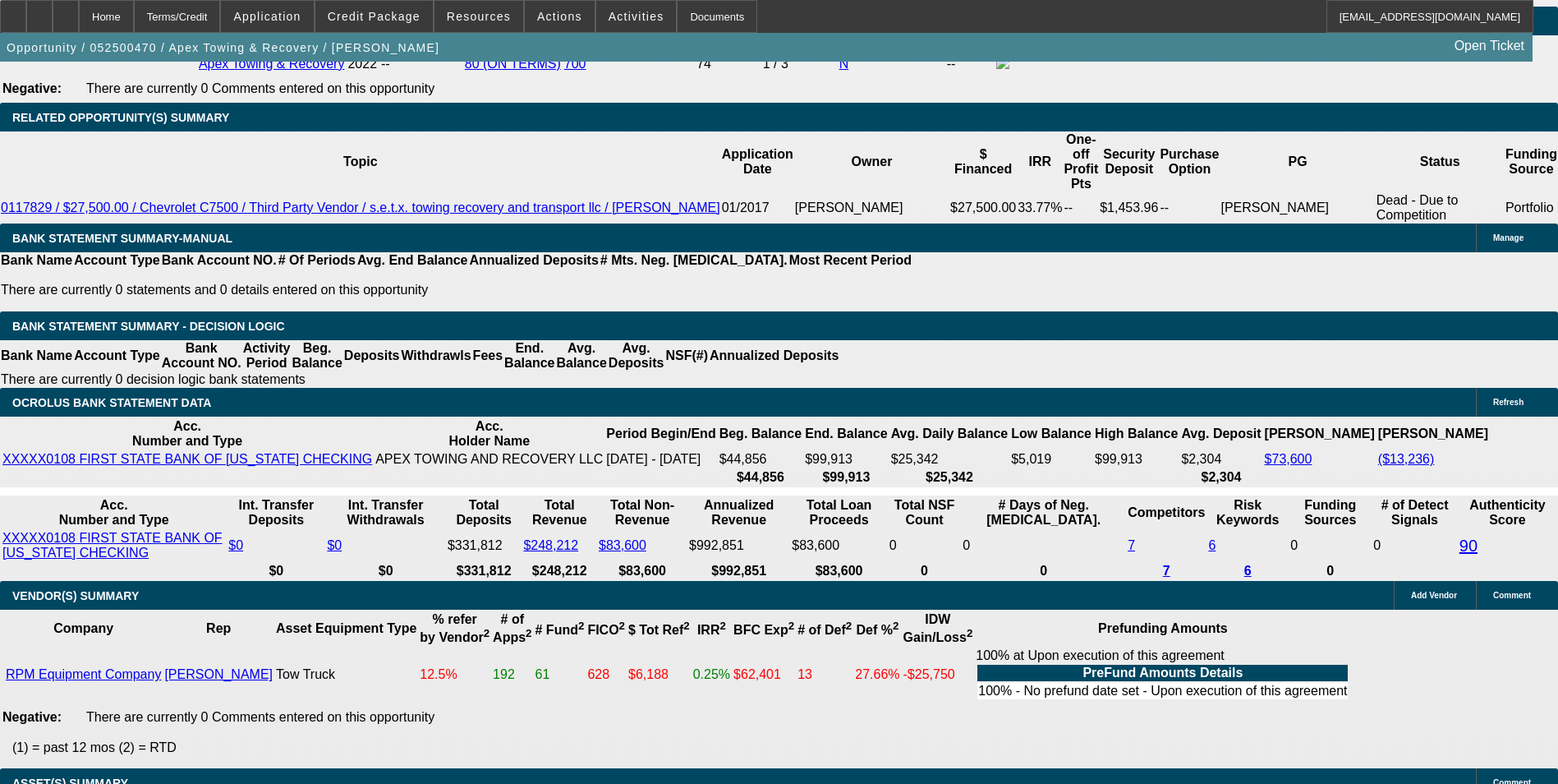
drag, startPoint x: 344, startPoint y: 563, endPoint x: 416, endPoint y: 560, distance: 72.1
drag, startPoint x: 346, startPoint y: 545, endPoint x: 370, endPoint y: 543, distance: 24.1
drag, startPoint x: 276, startPoint y: 556, endPoint x: 200, endPoint y: 577, distance: 78.8
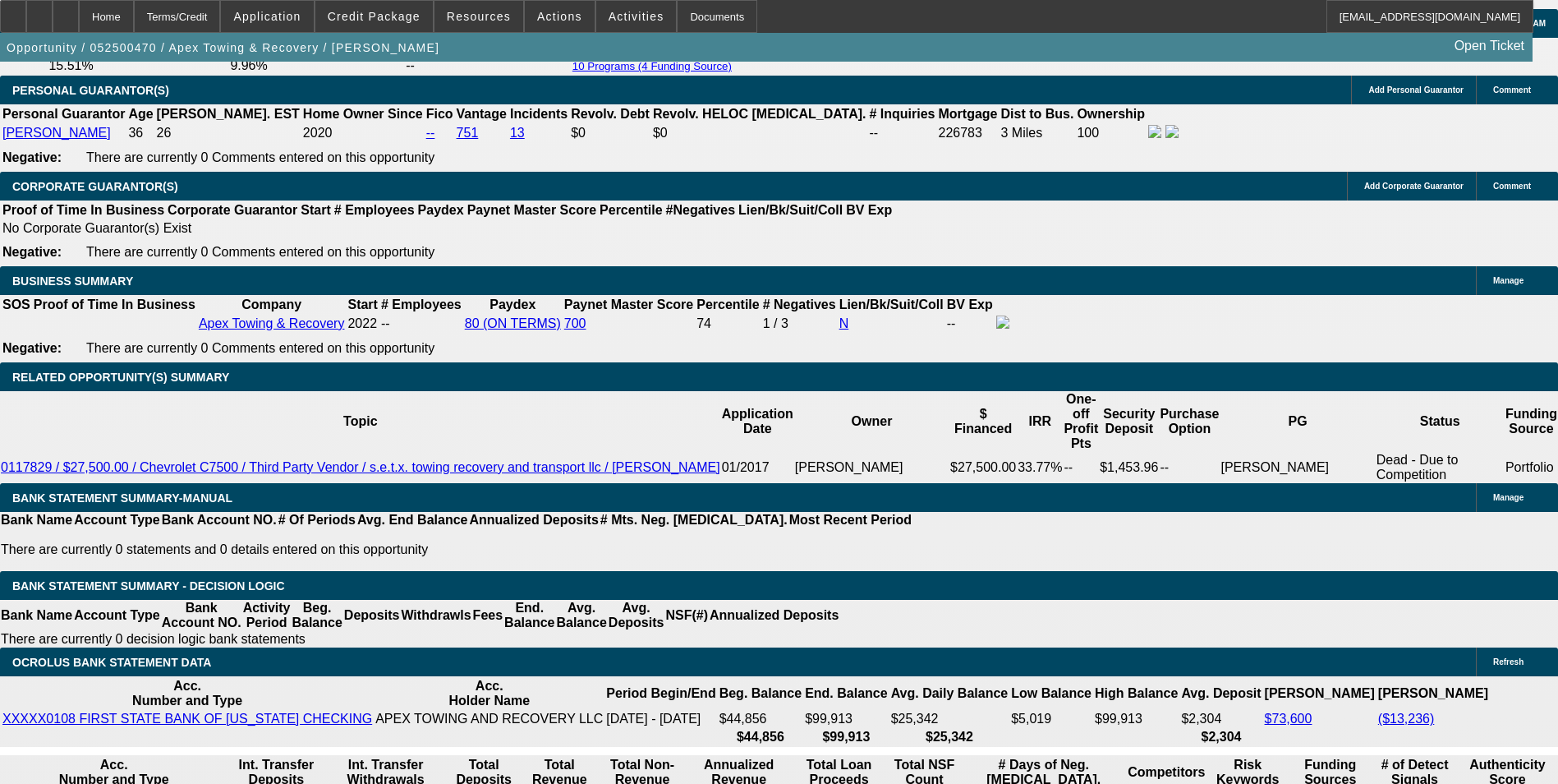
scroll to position [2300, 0]
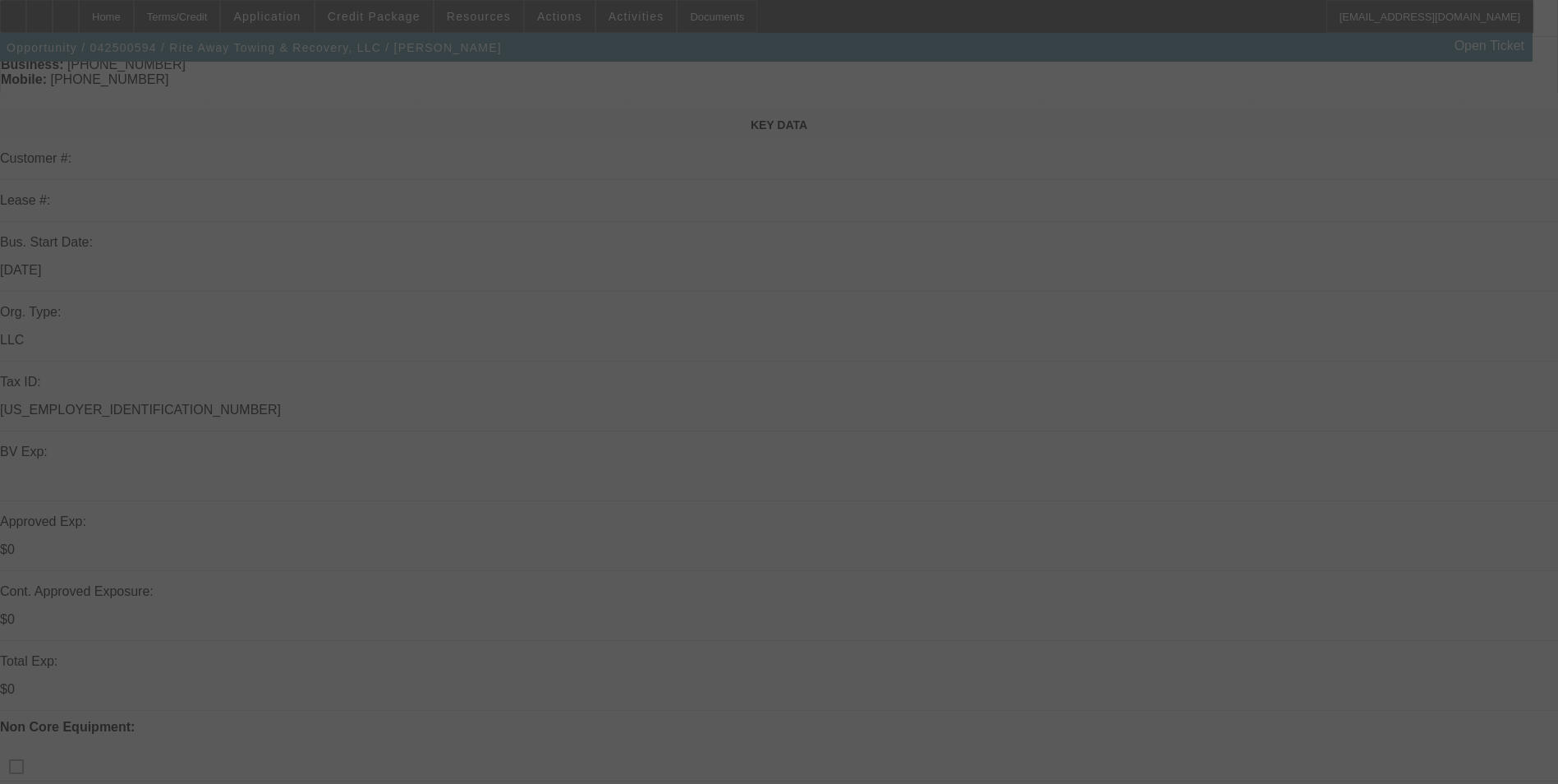
scroll to position [164, 0]
select select "0"
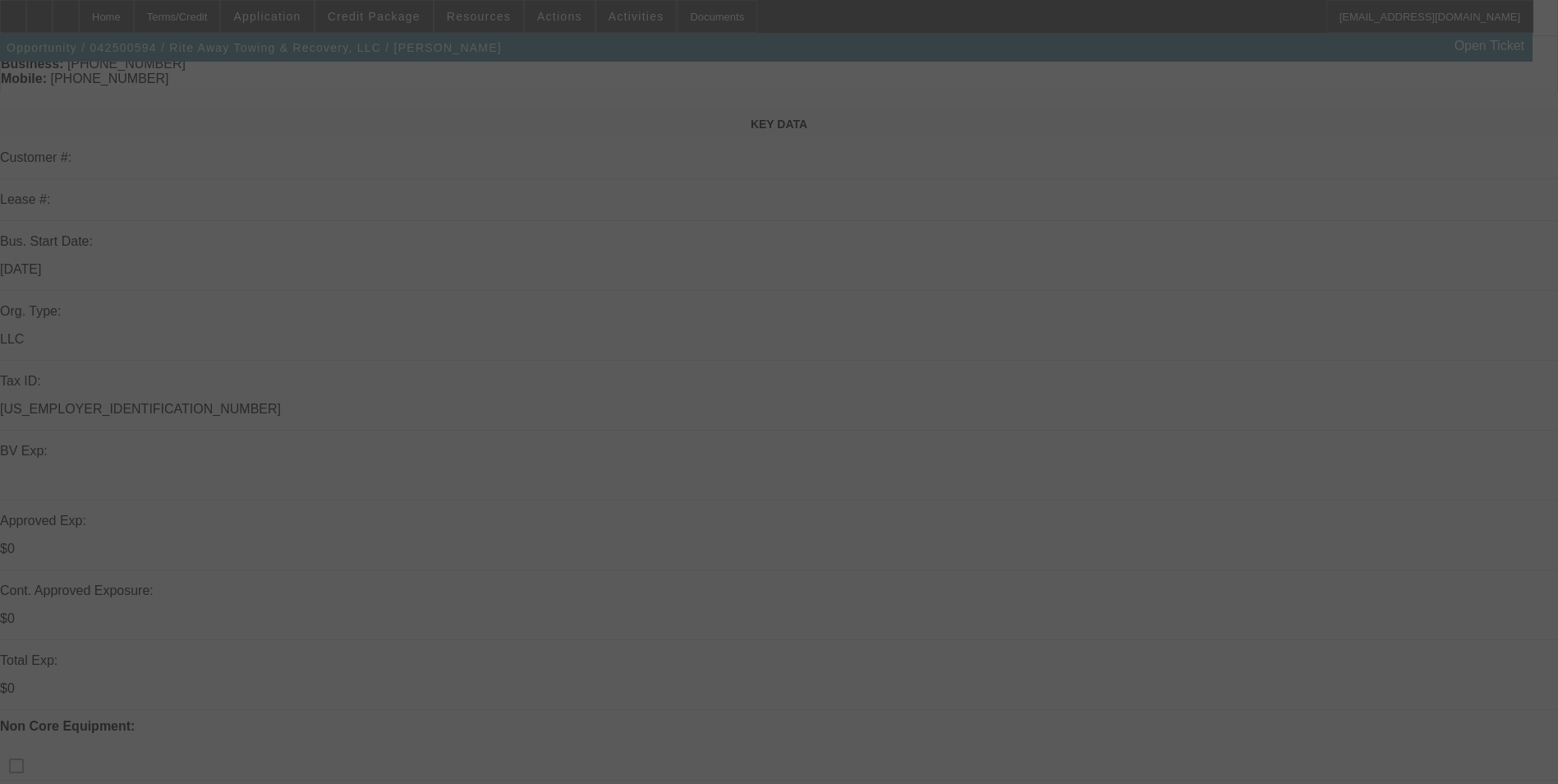
select select "0"
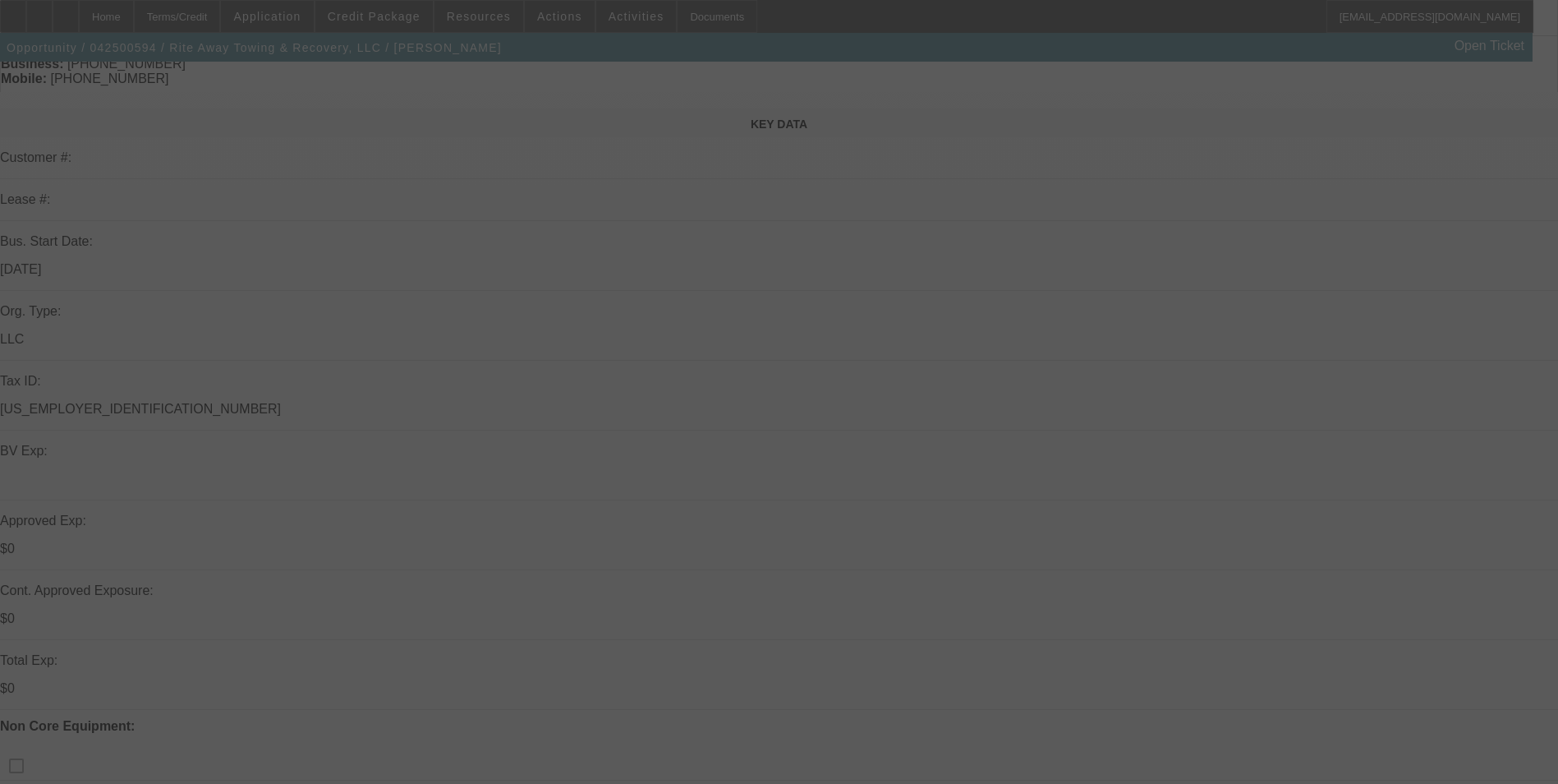
select select "0"
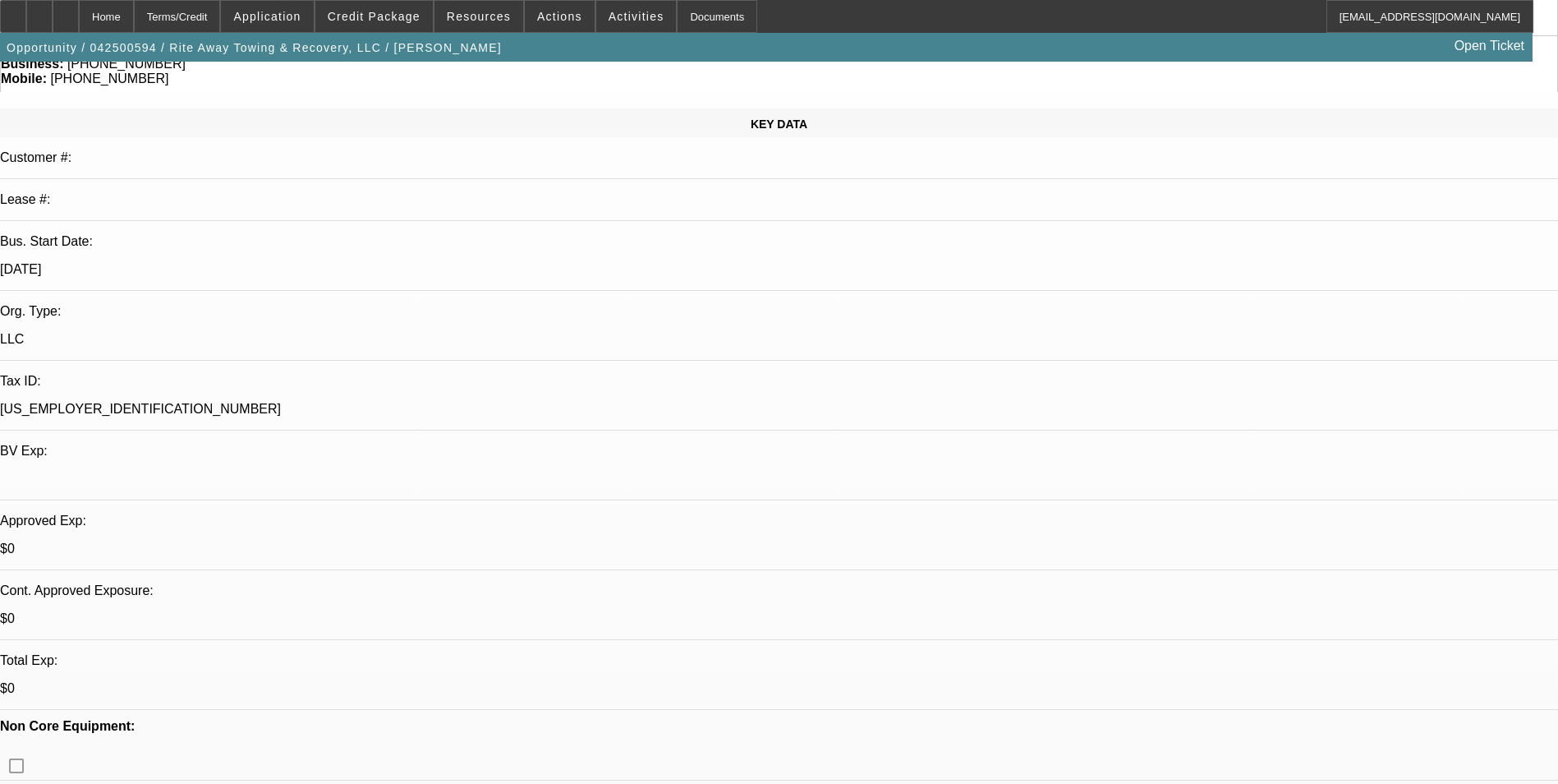
select select "1"
select select "6"
select select "1"
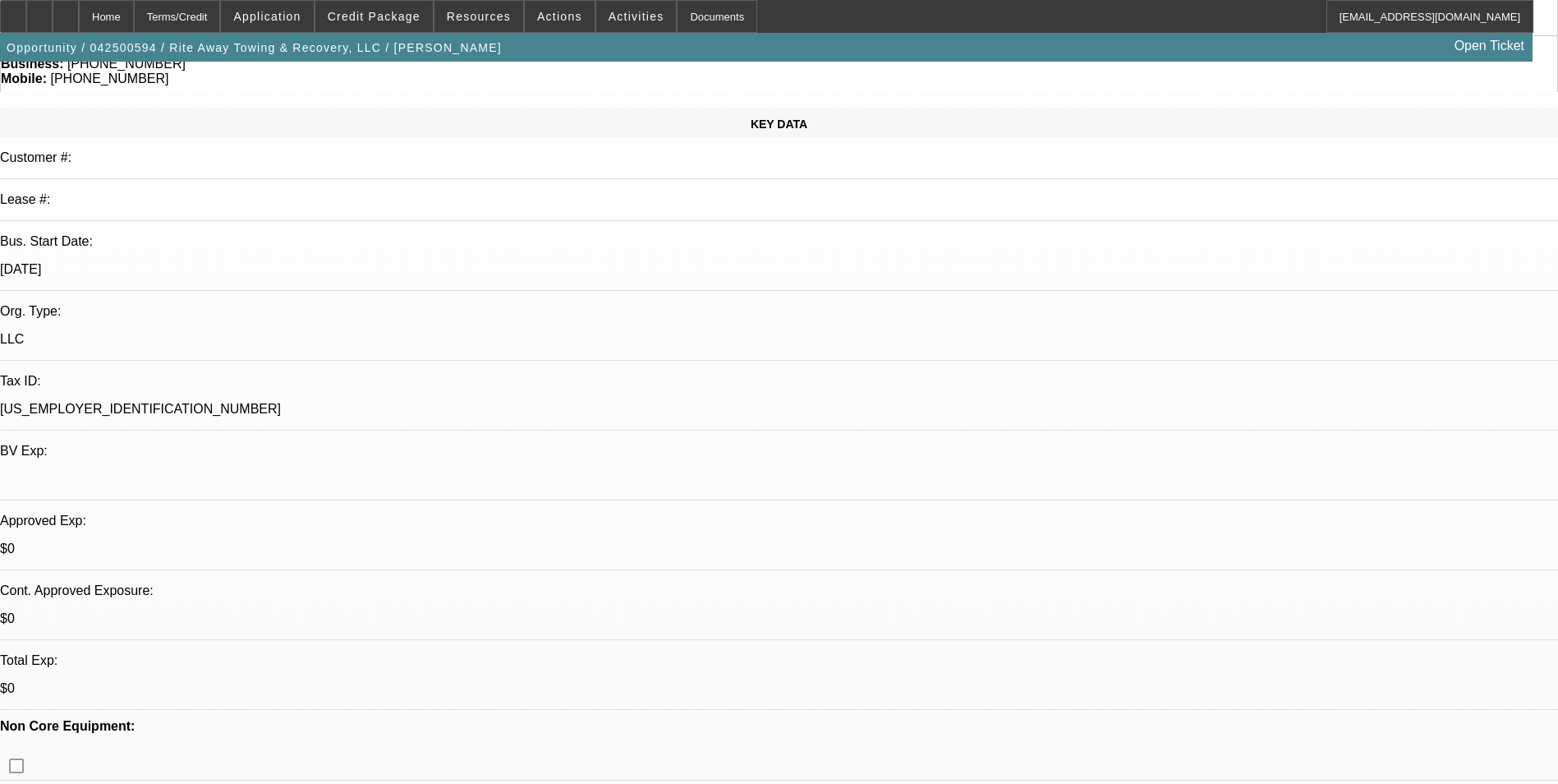
select select "6"
select select "1"
select select "6"
select select "1"
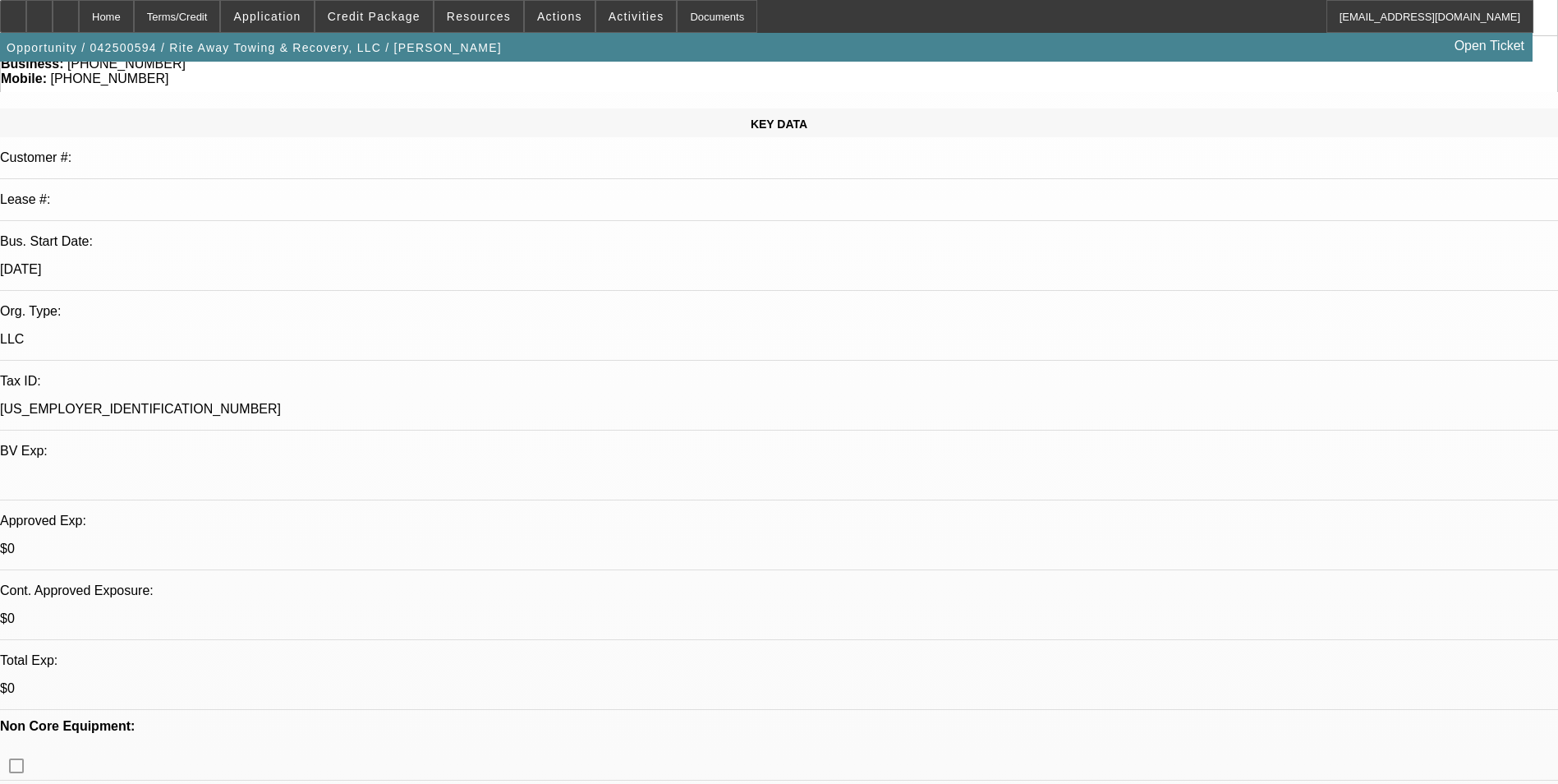
select select "1"
select select "6"
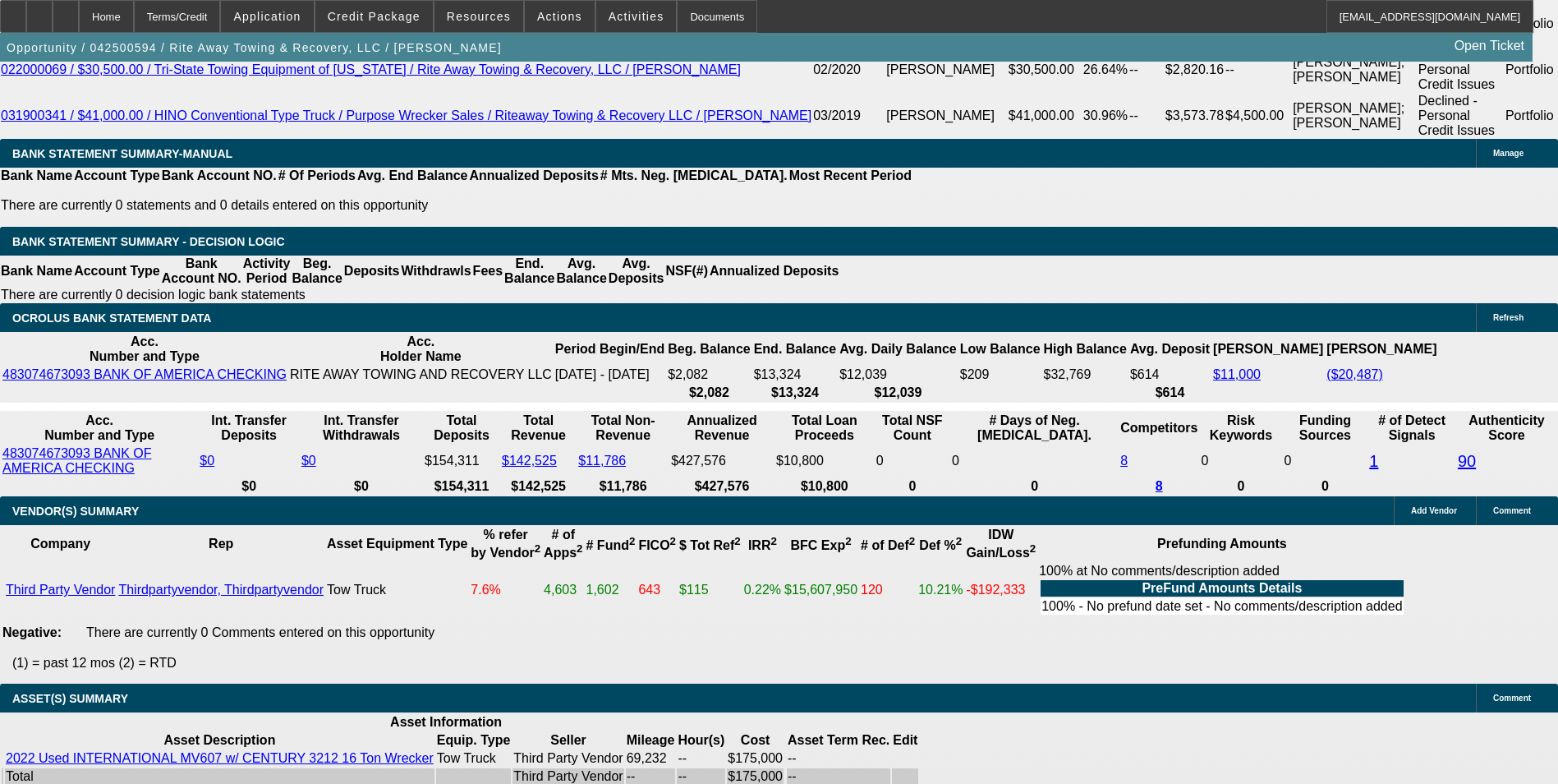
scroll to position [2951, 0]
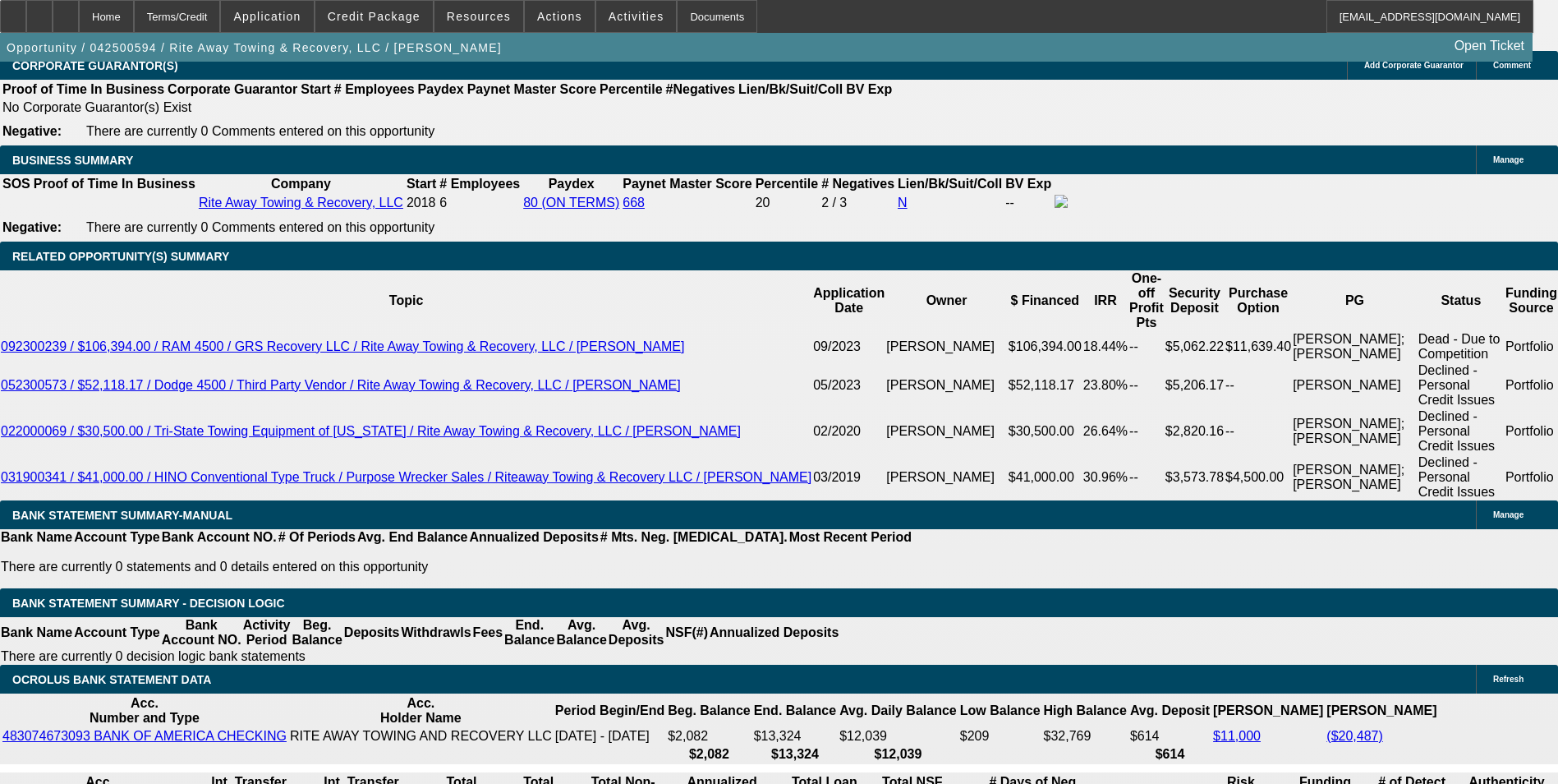
scroll to position [2540, 0]
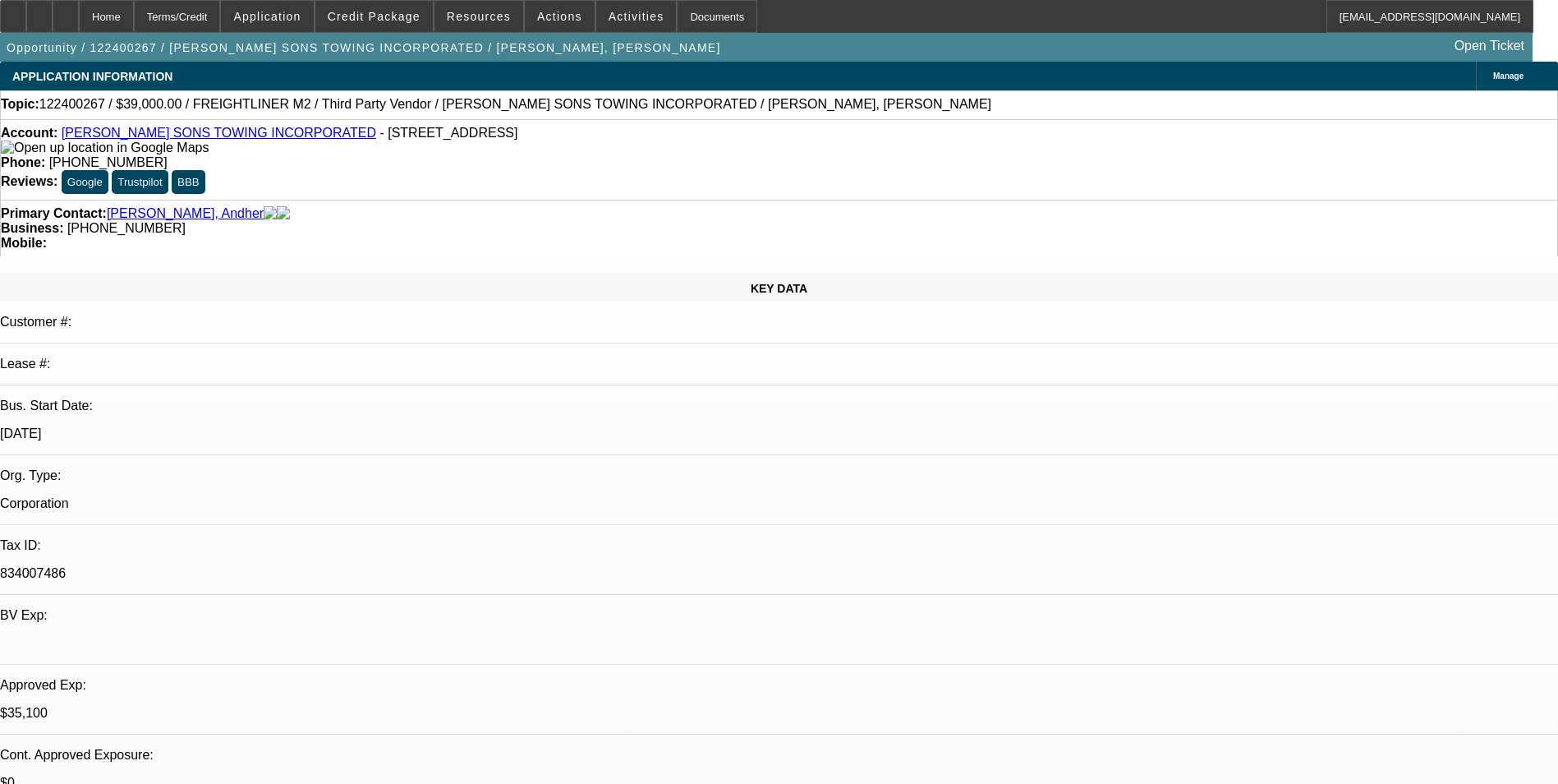
select select "0"
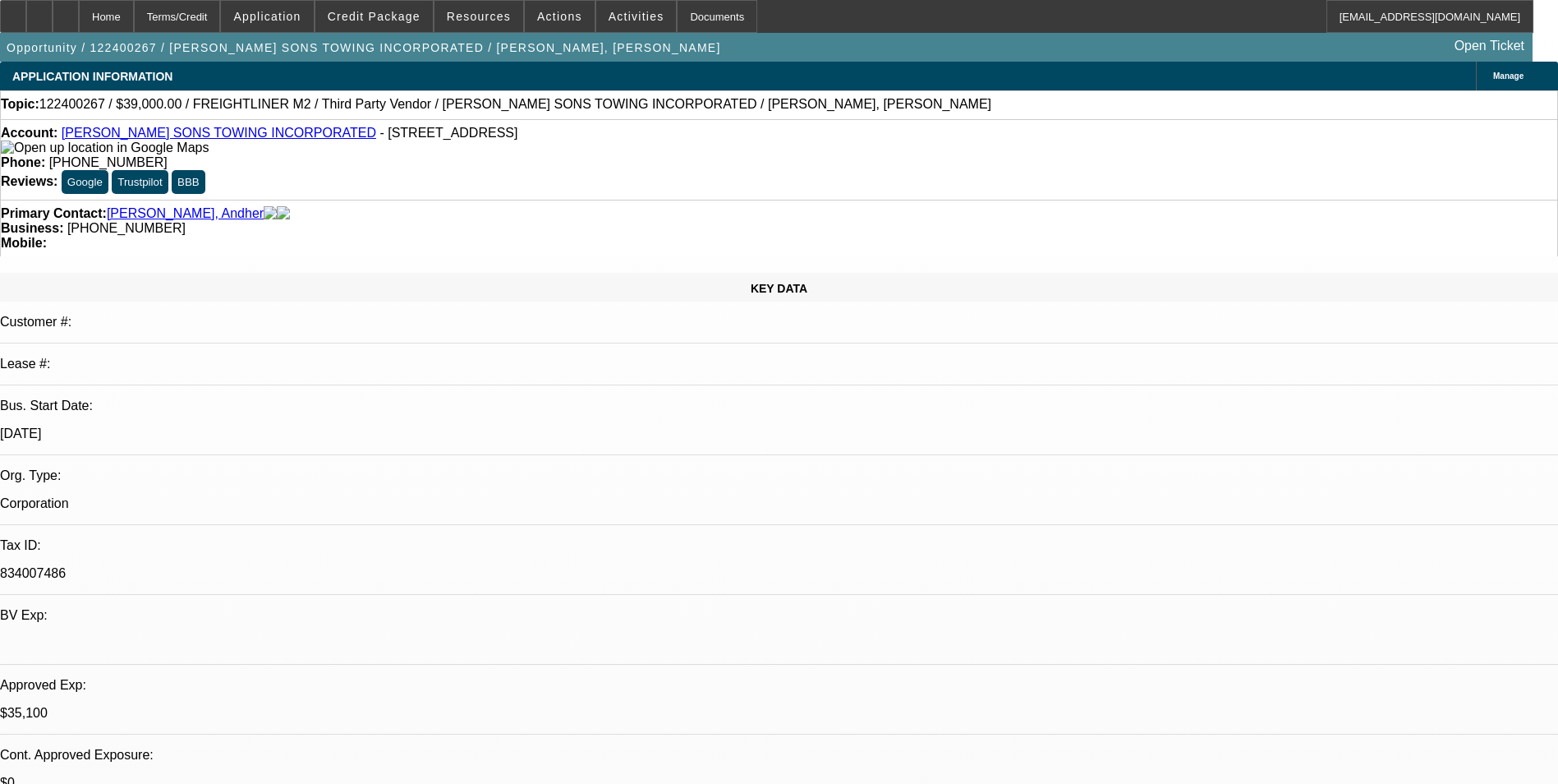
select select "0"
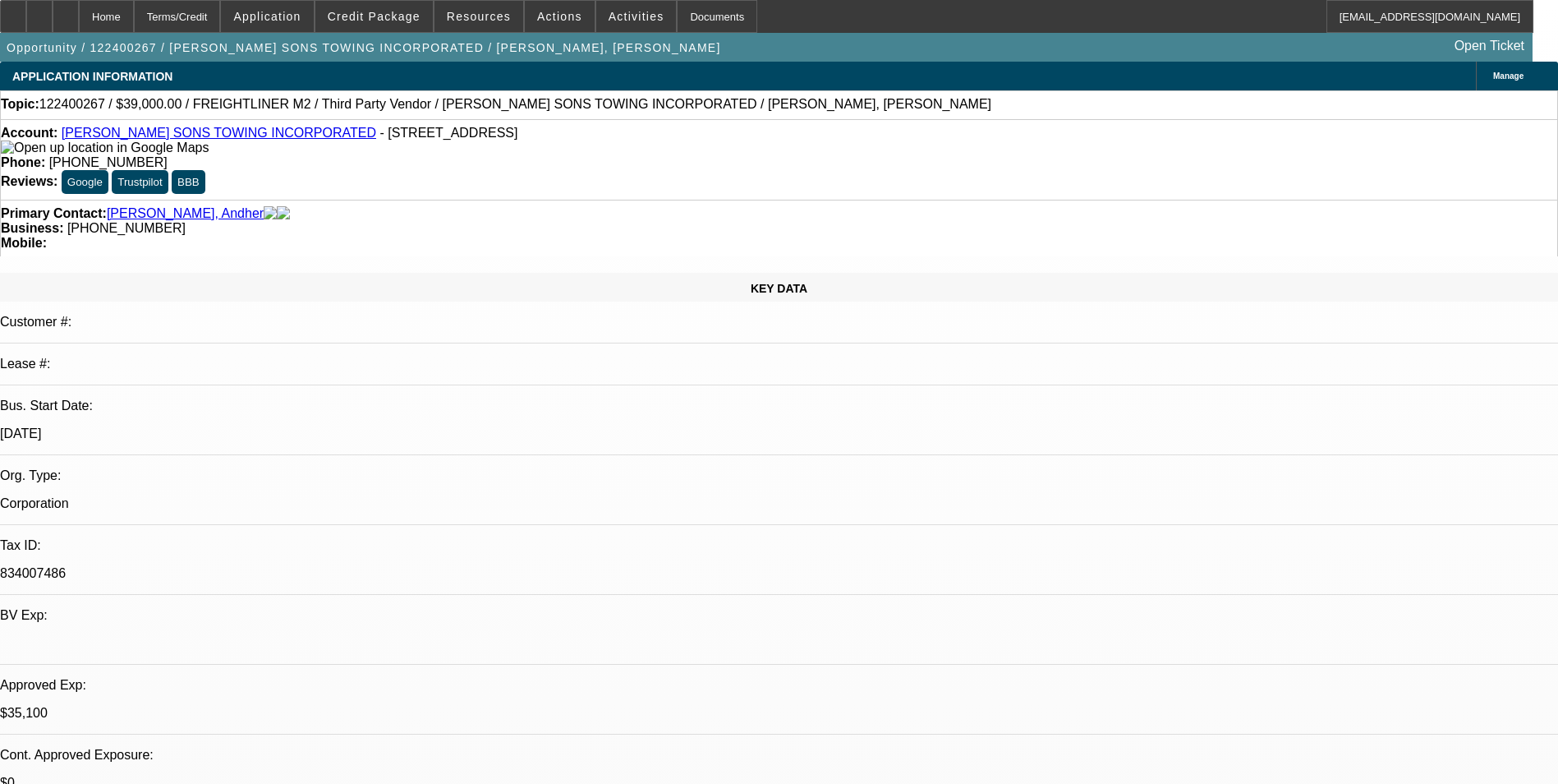
select select "0"
select select "1"
select select "6"
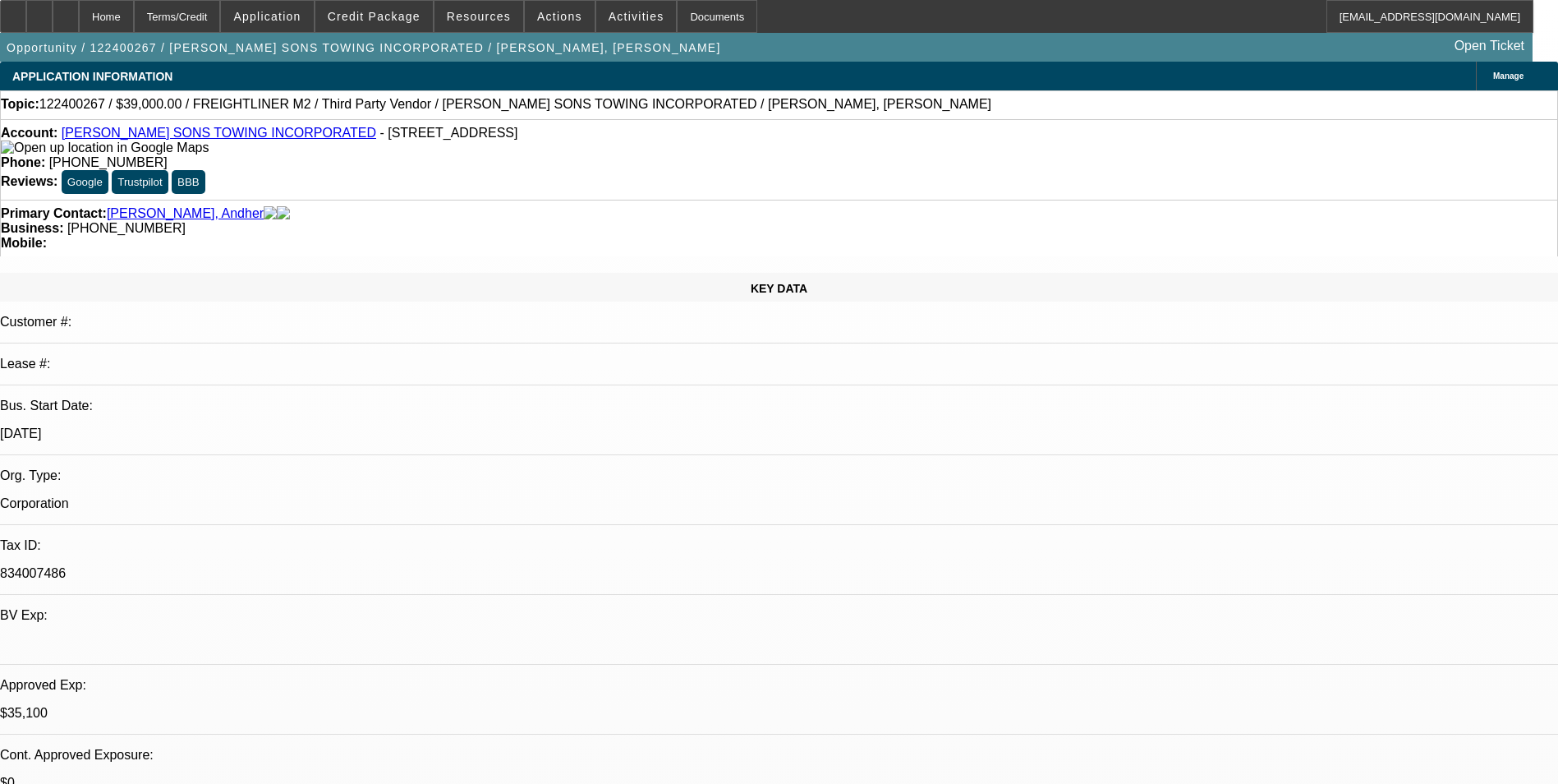
select select "1"
select select "6"
select select "1"
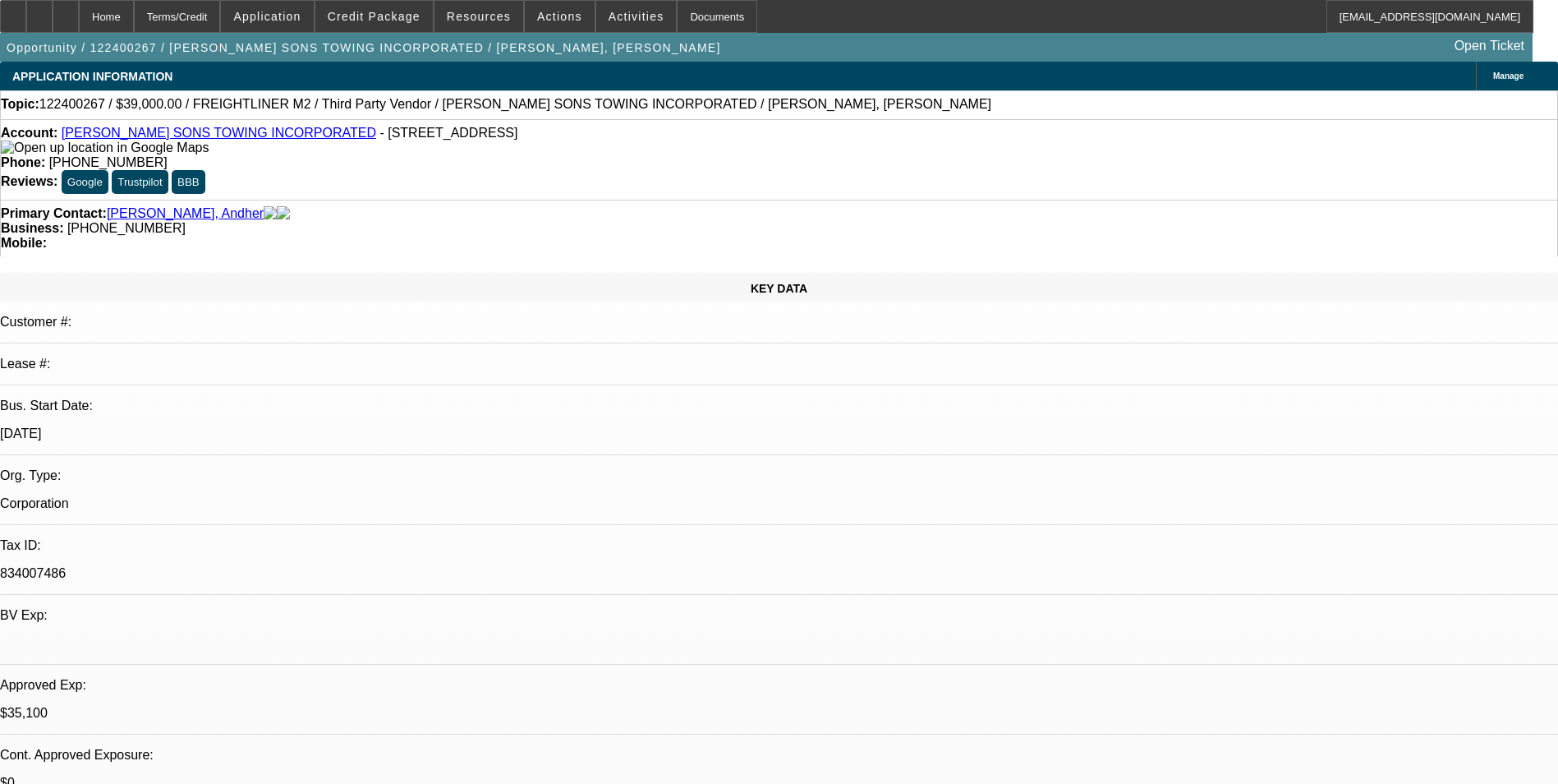
select select "6"
select select "1"
select select "6"
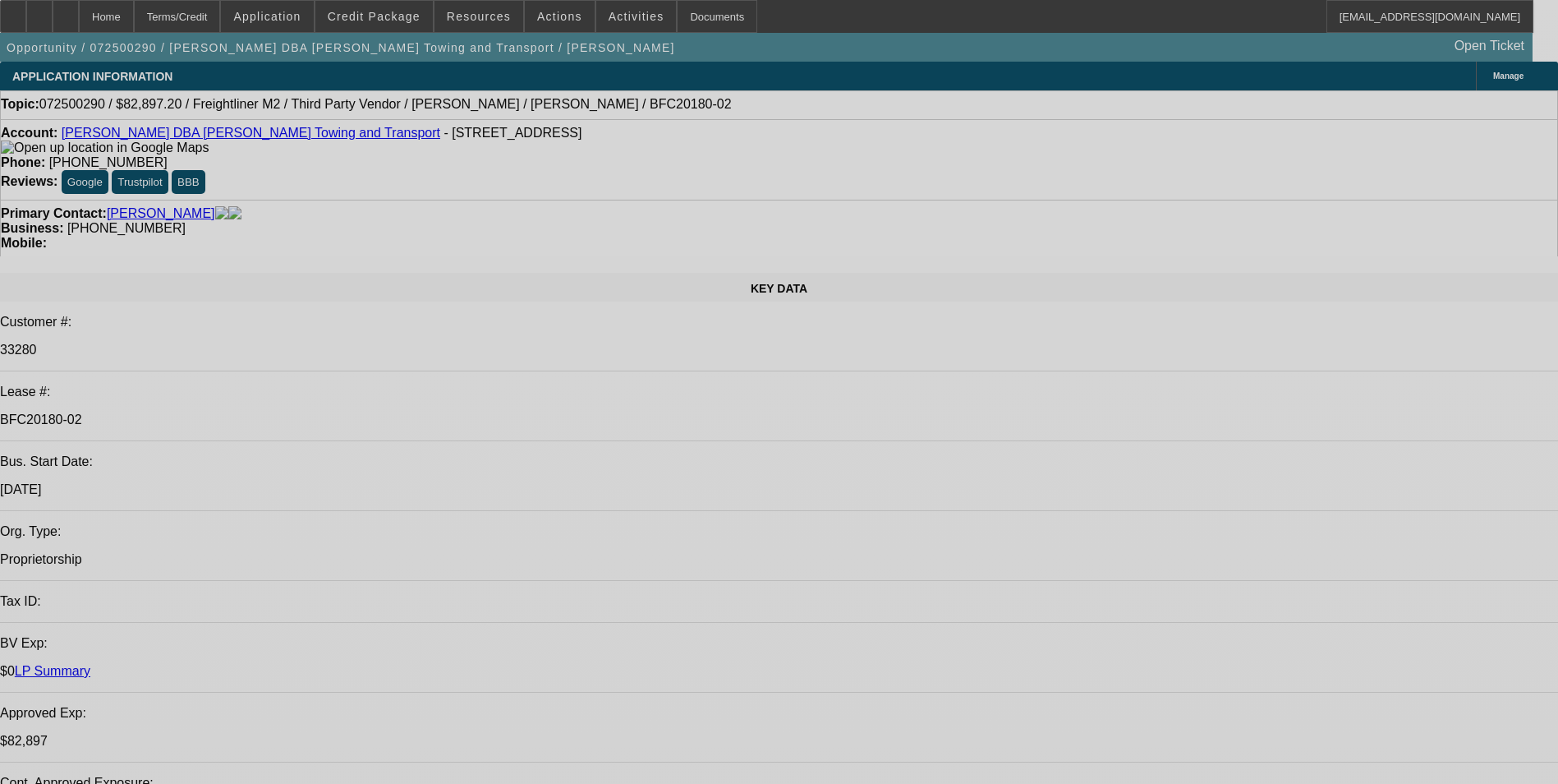
select select "0.1"
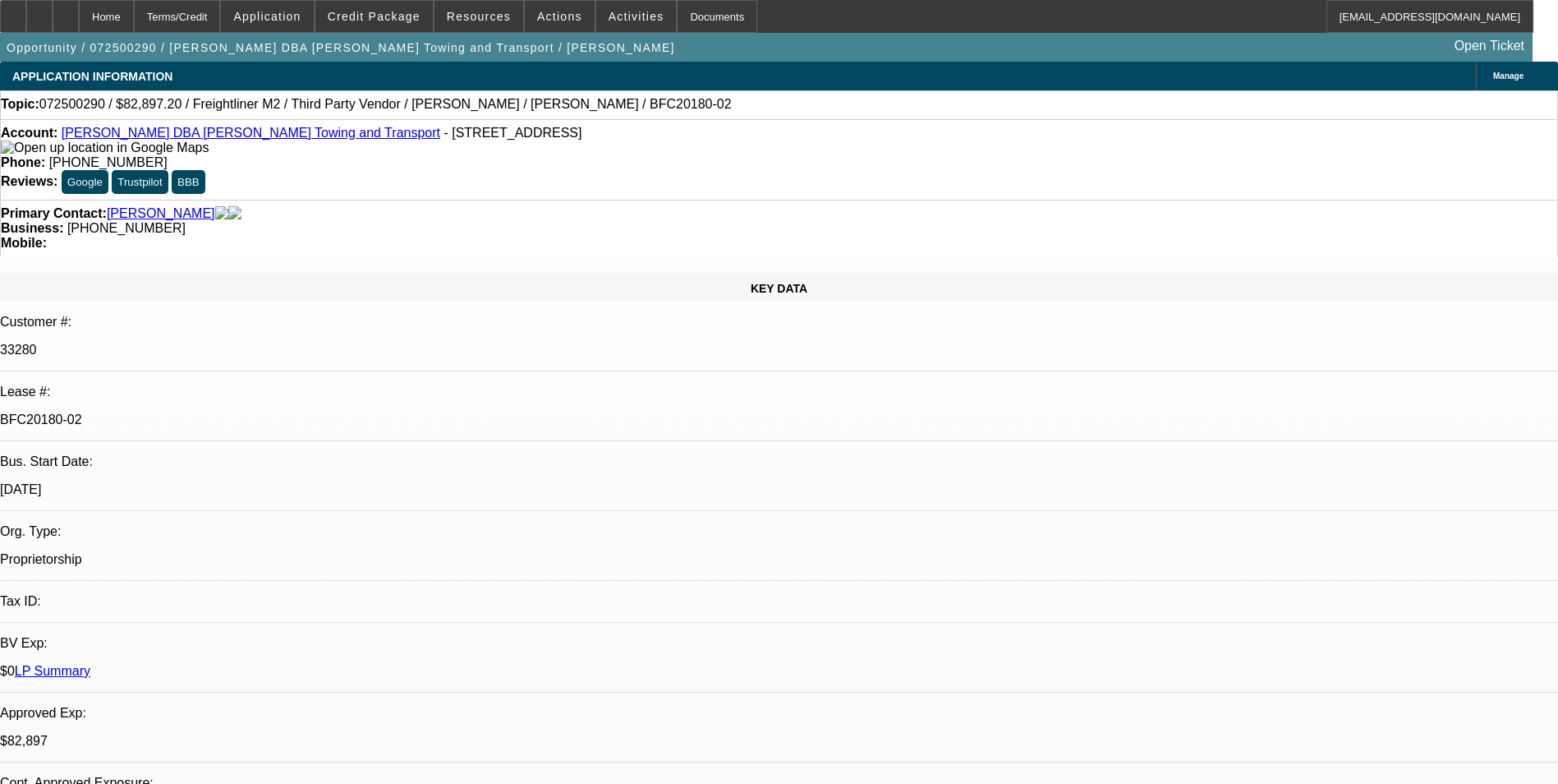
select select "0"
select select "0.1"
select select "0"
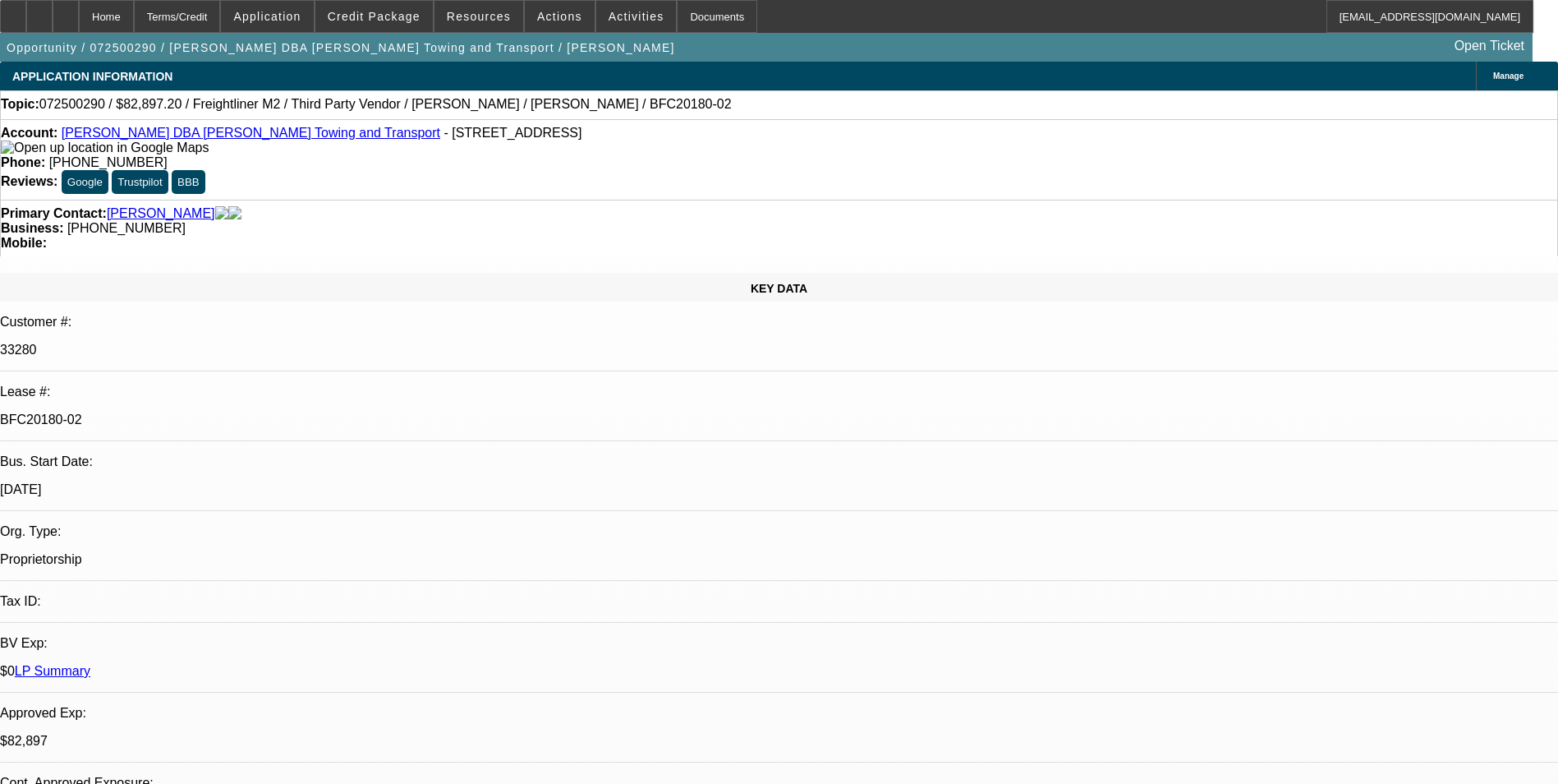
select select "0.1"
select select "0"
select select "0.1"
select select "0"
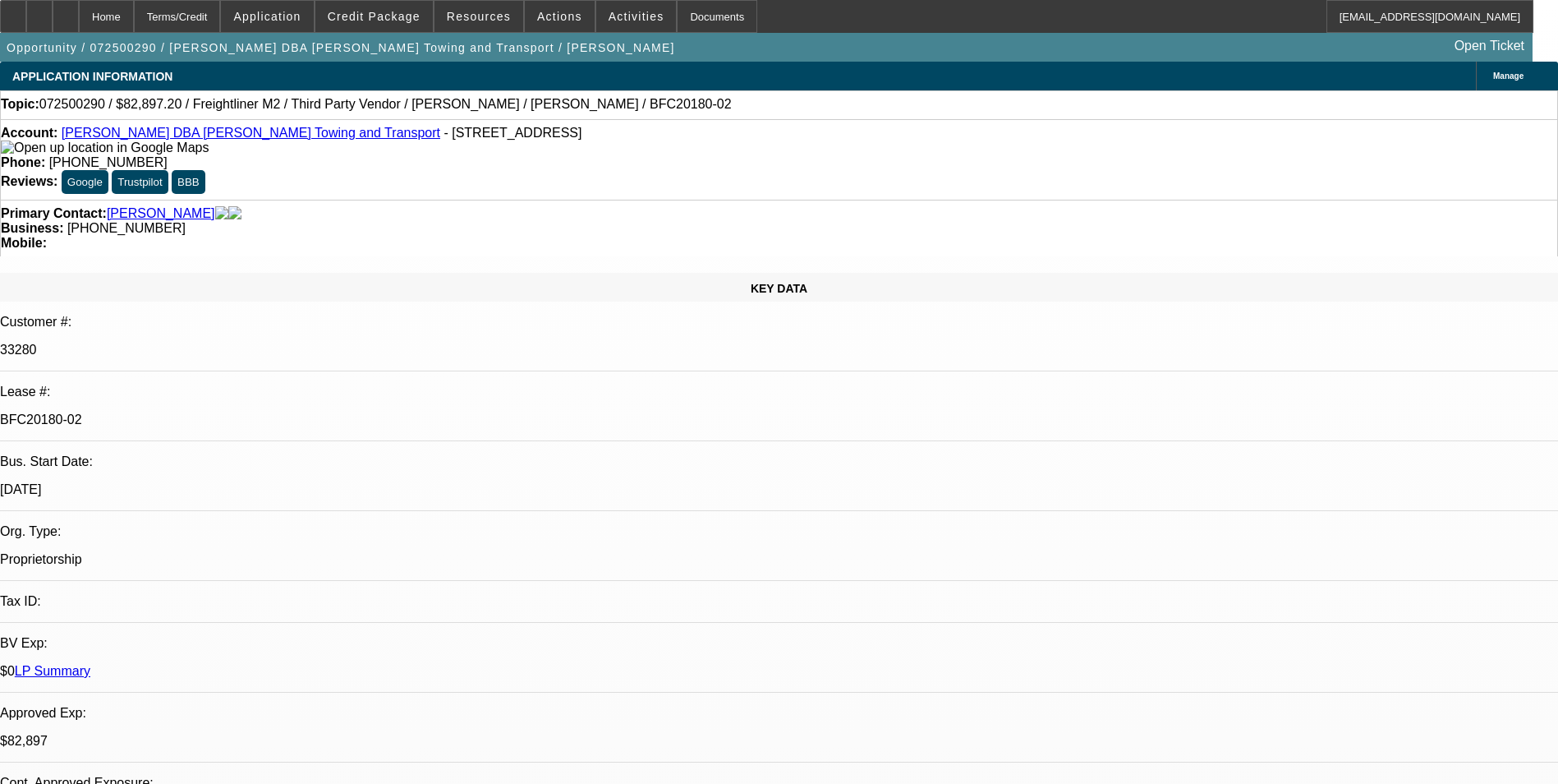
select select "0"
select select "1"
select select "6"
select select "1"
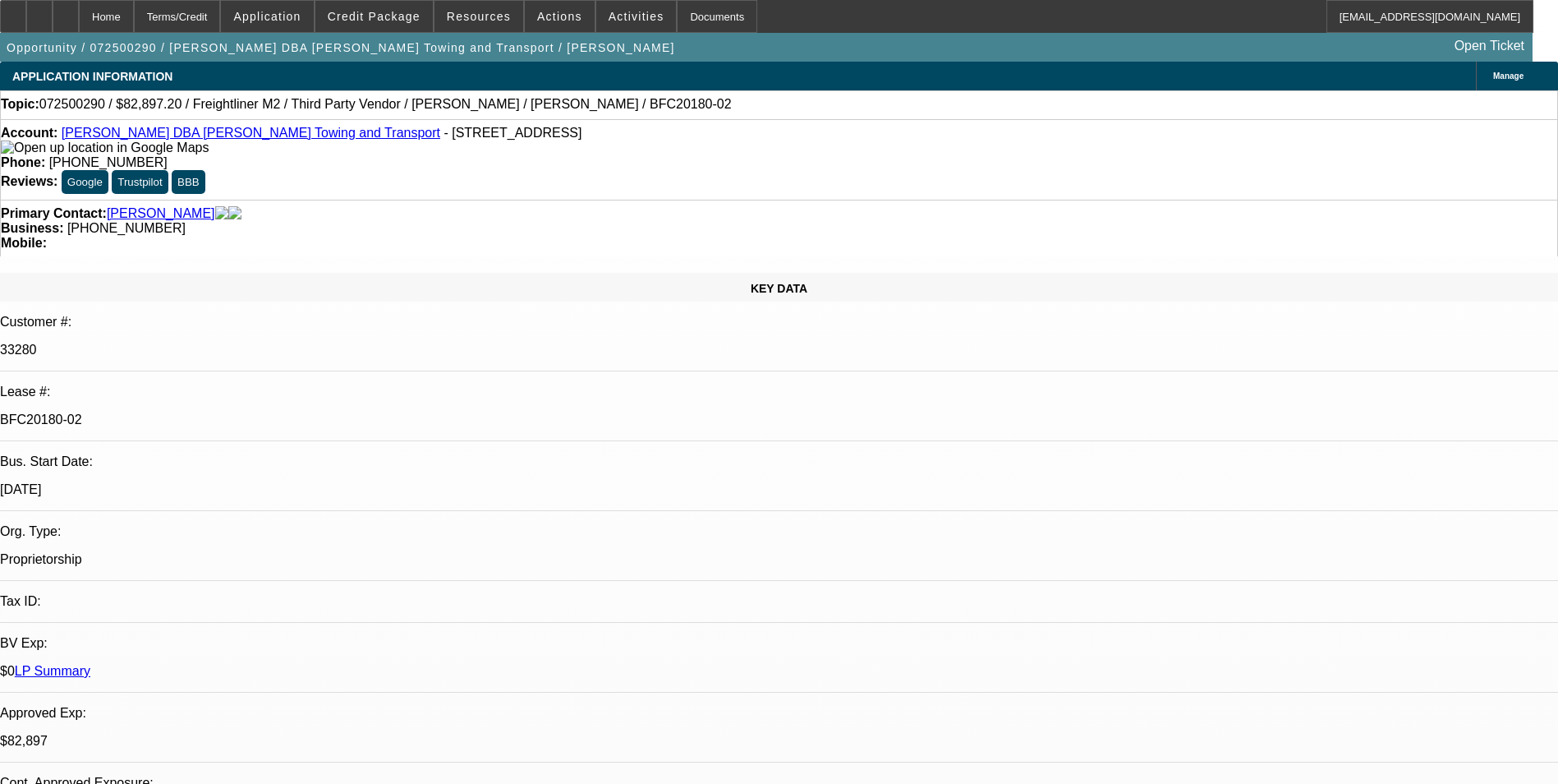
select select "1"
select select "6"
select select "1"
select select "6"
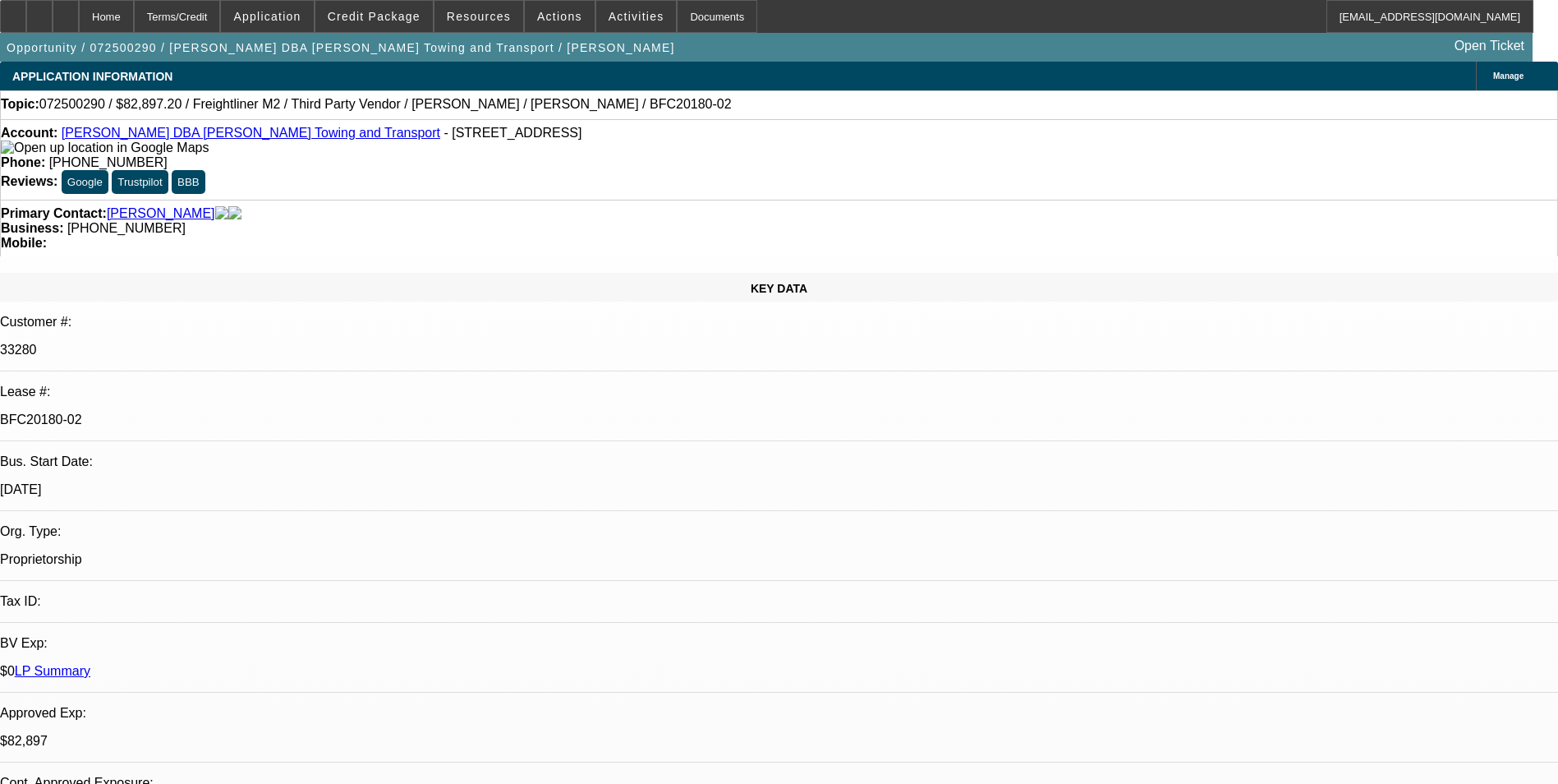
select select "1"
select select "6"
drag, startPoint x: 1226, startPoint y: 177, endPoint x: 1258, endPoint y: 177, distance: 32.0
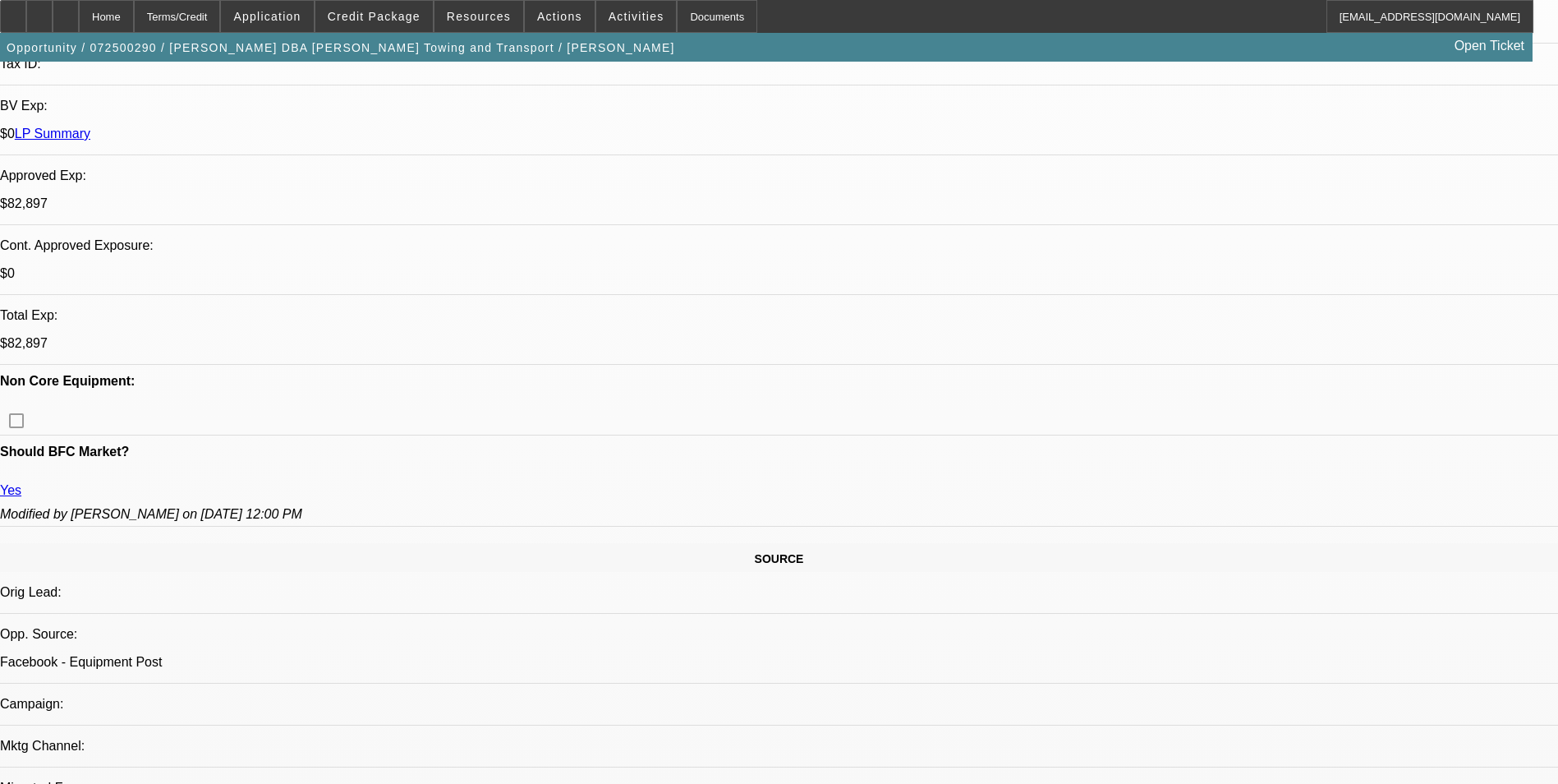
scroll to position [657, 0]
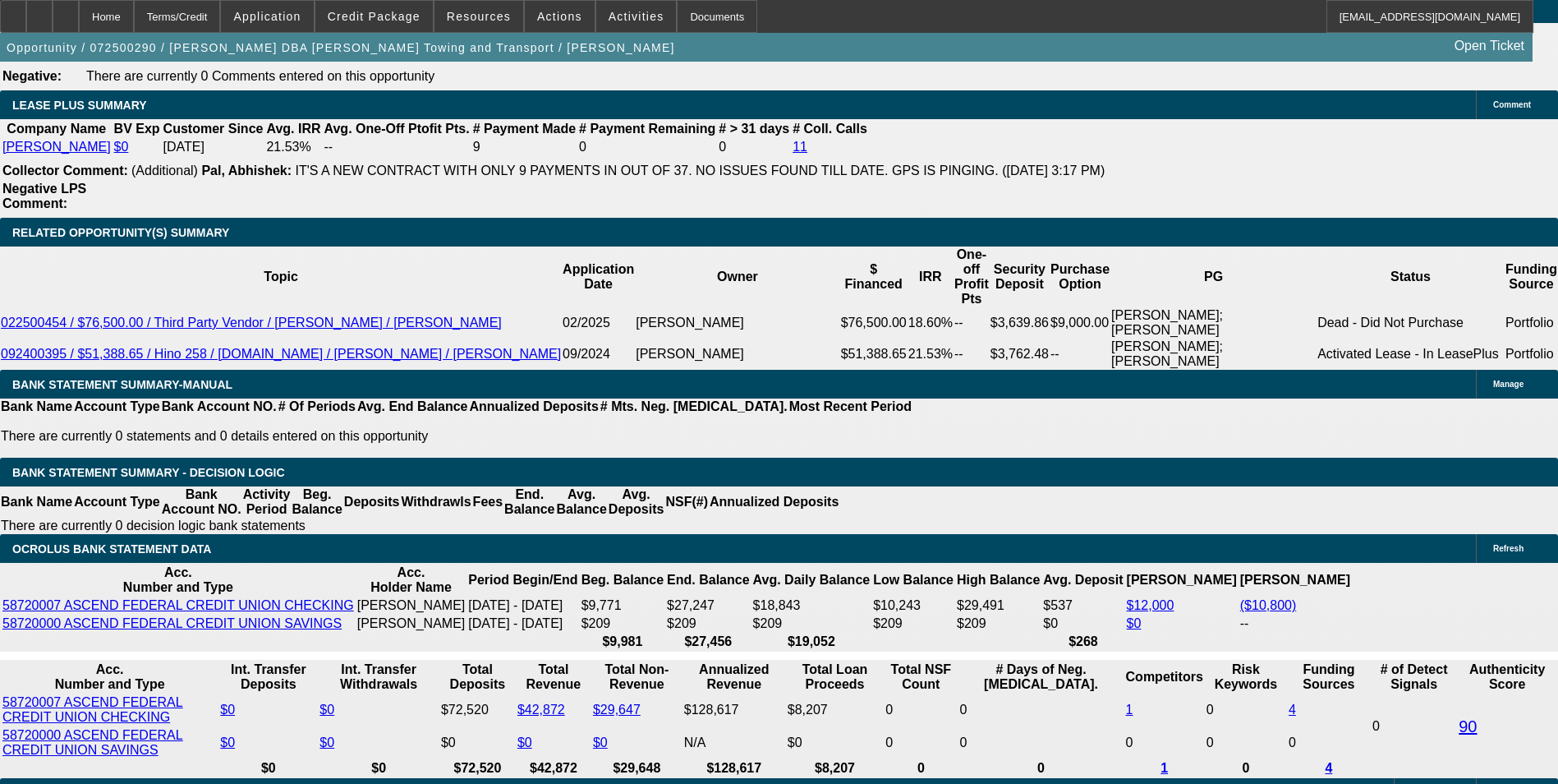
scroll to position [2793, 0]
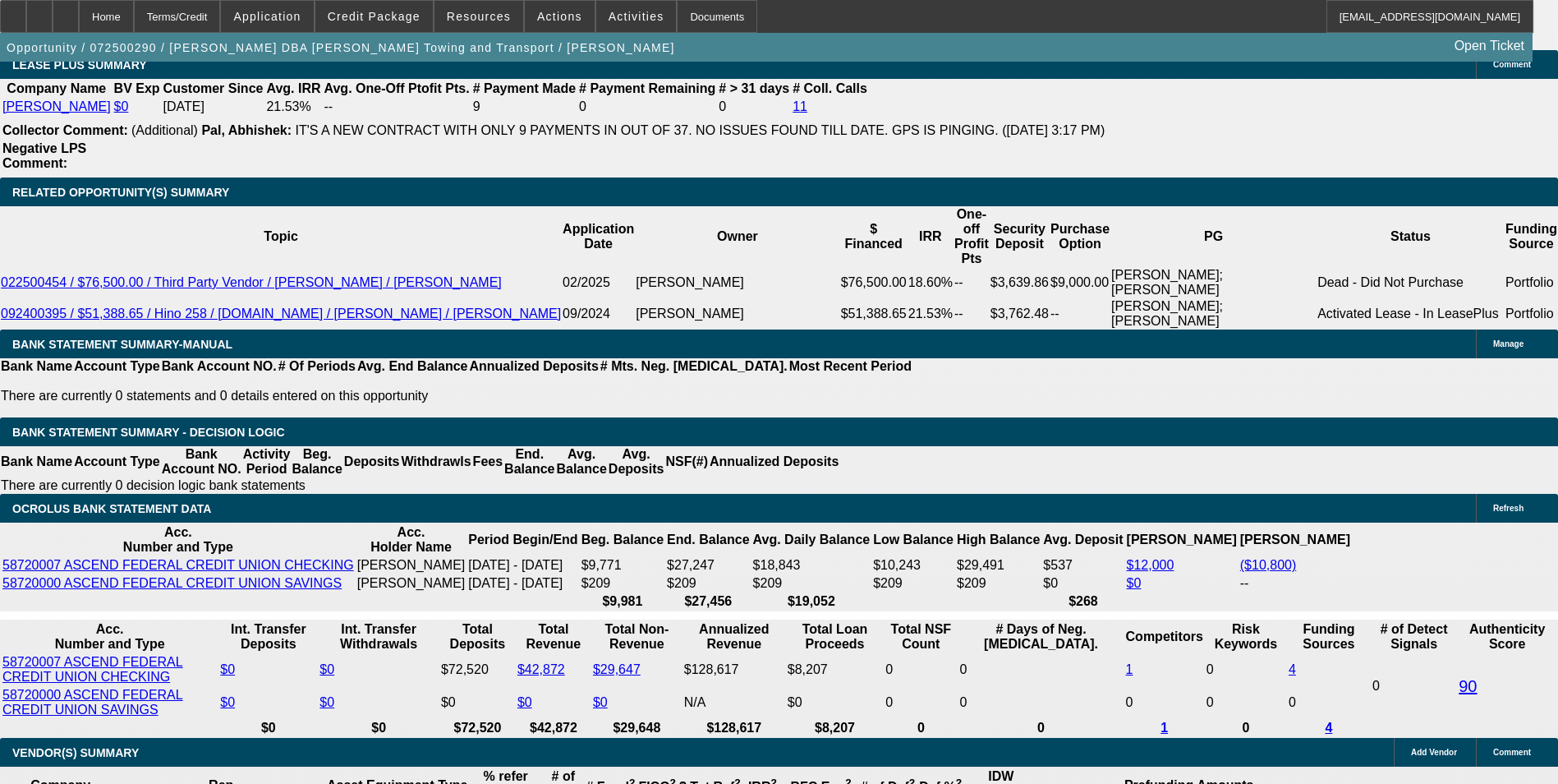
drag, startPoint x: 1113, startPoint y: 199, endPoint x: 1121, endPoint y: 207, distance: 11.3
